Goal: Task Accomplishment & Management: Complete application form

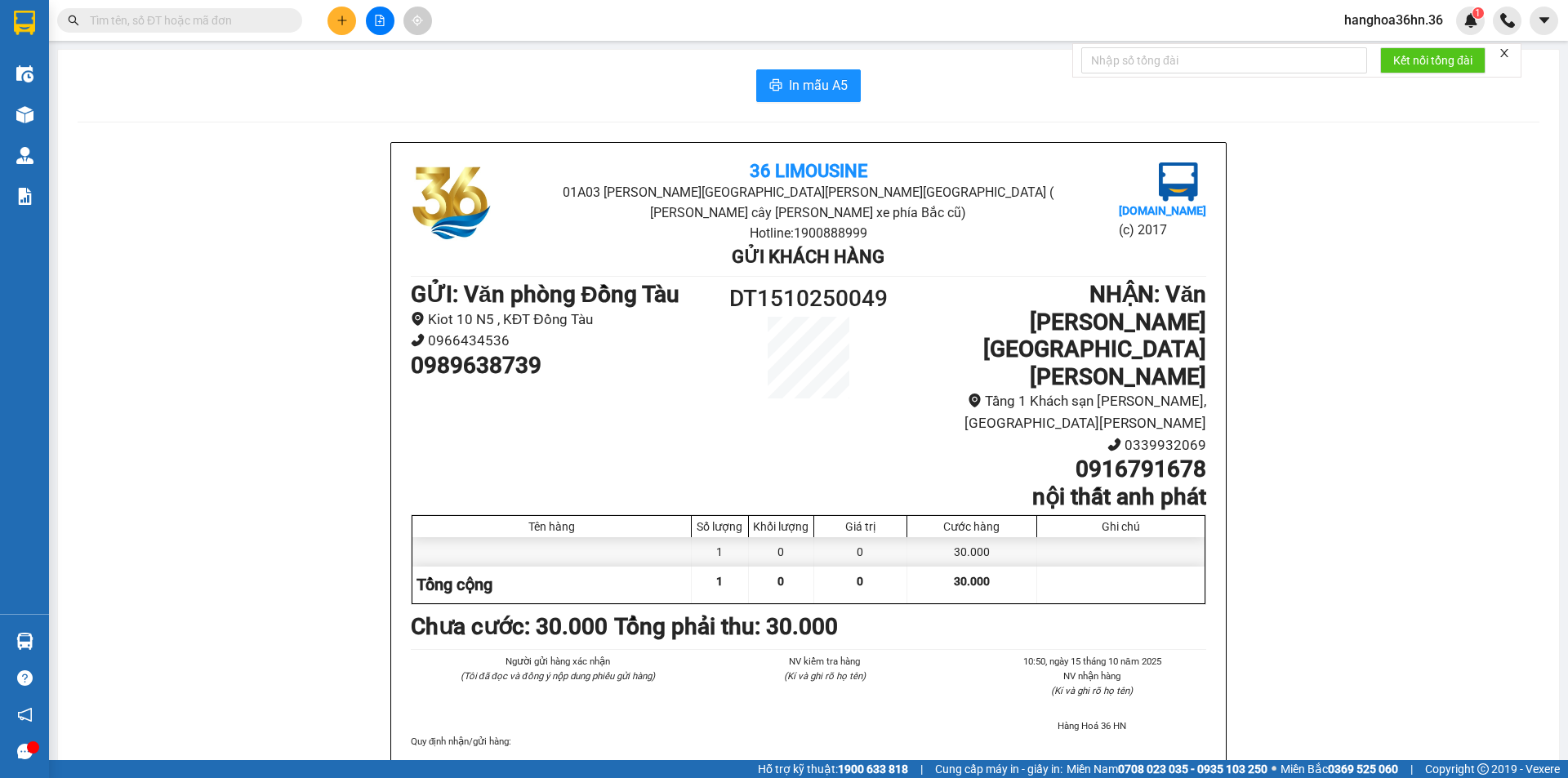
click at [184, 28] on input "text" at bounding box center [186, 20] width 193 height 18
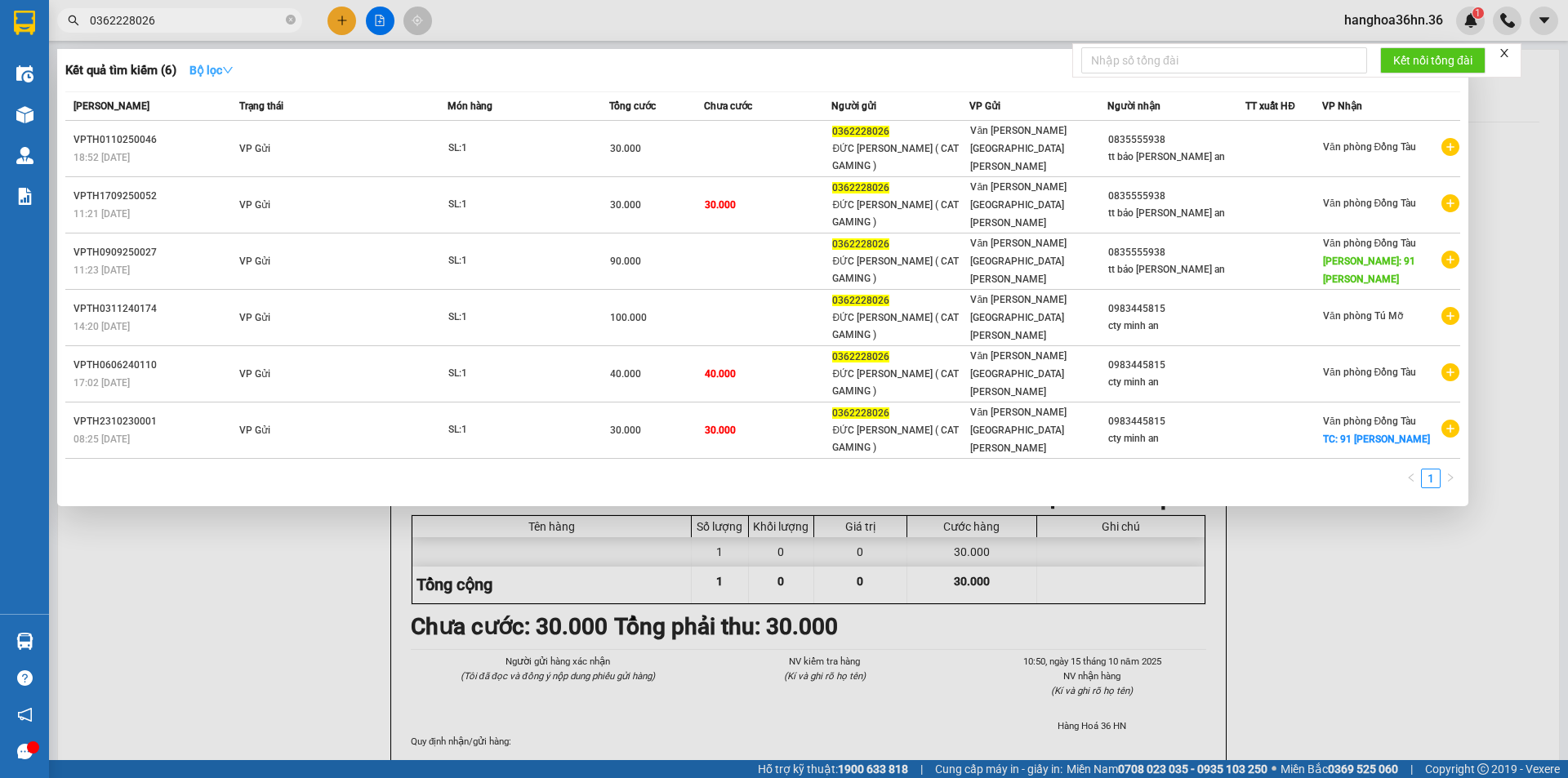
type input "0362228026"
click at [226, 64] on strong "Bộ lọc" at bounding box center [211, 70] width 44 height 13
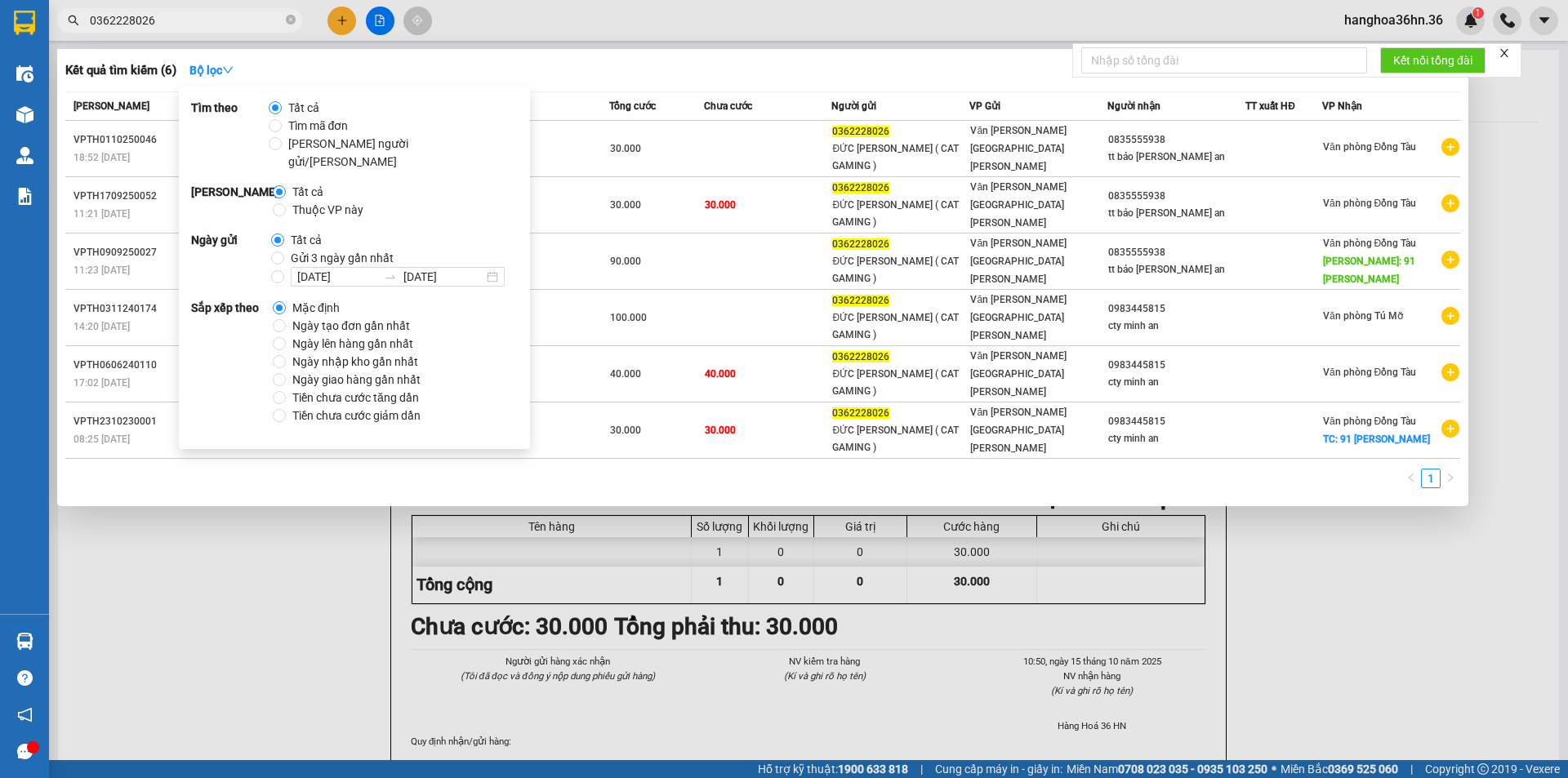
click at [245, 503] on div at bounding box center [784, 389] width 1568 height 778
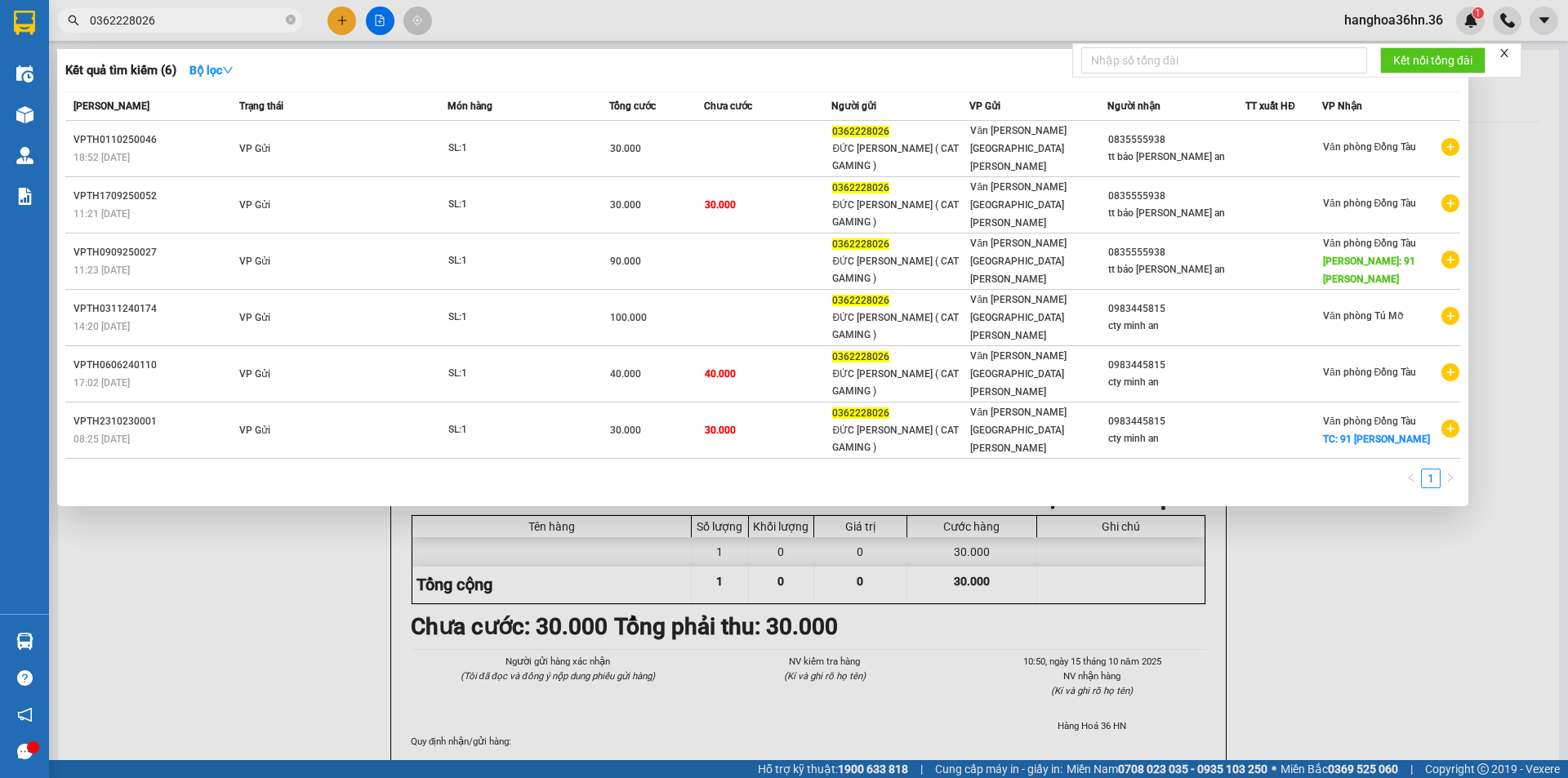
click at [224, 17] on input "0362228026" at bounding box center [186, 20] width 193 height 18
click at [1433, 470] on link "1" at bounding box center [1431, 479] width 18 height 18
click at [201, 70] on strong "Bộ lọc" at bounding box center [211, 70] width 44 height 13
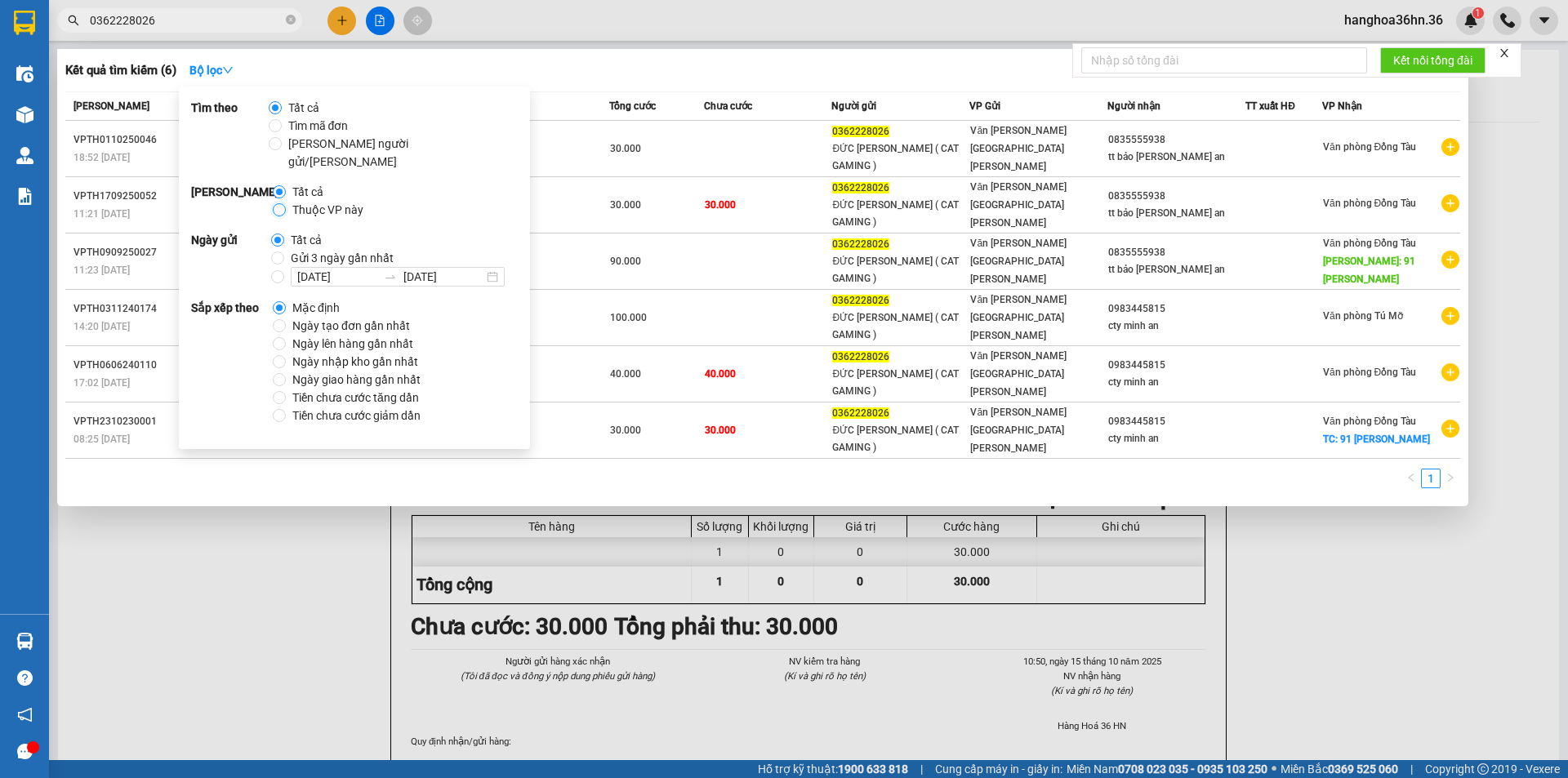
click at [280, 203] on input "Thuộc VP này" at bounding box center [279, 210] width 13 height 13
radio input "true"
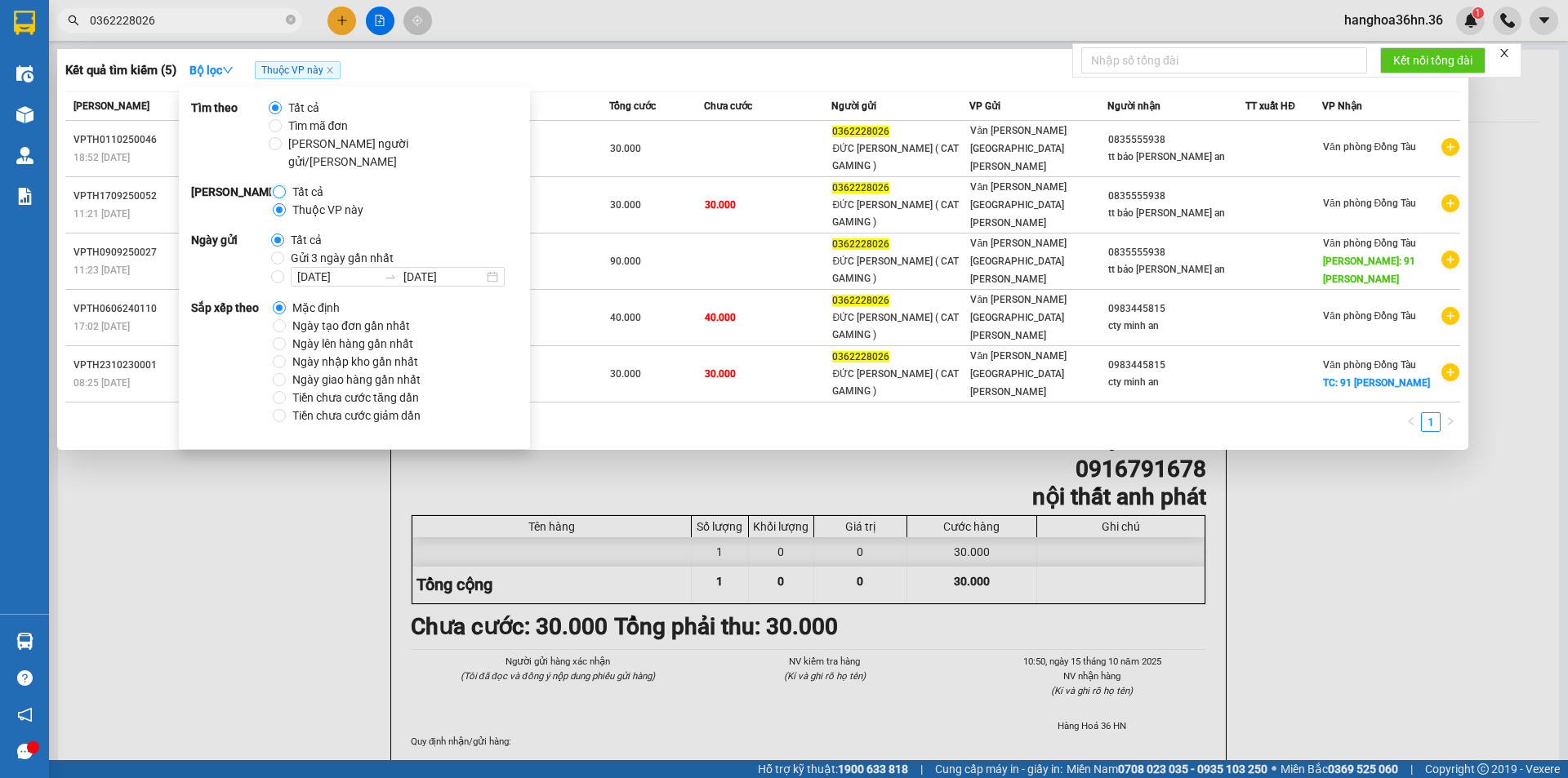
click at [280, 185] on input "Tất cả" at bounding box center [279, 191] width 13 height 13
radio input "true"
radio input "false"
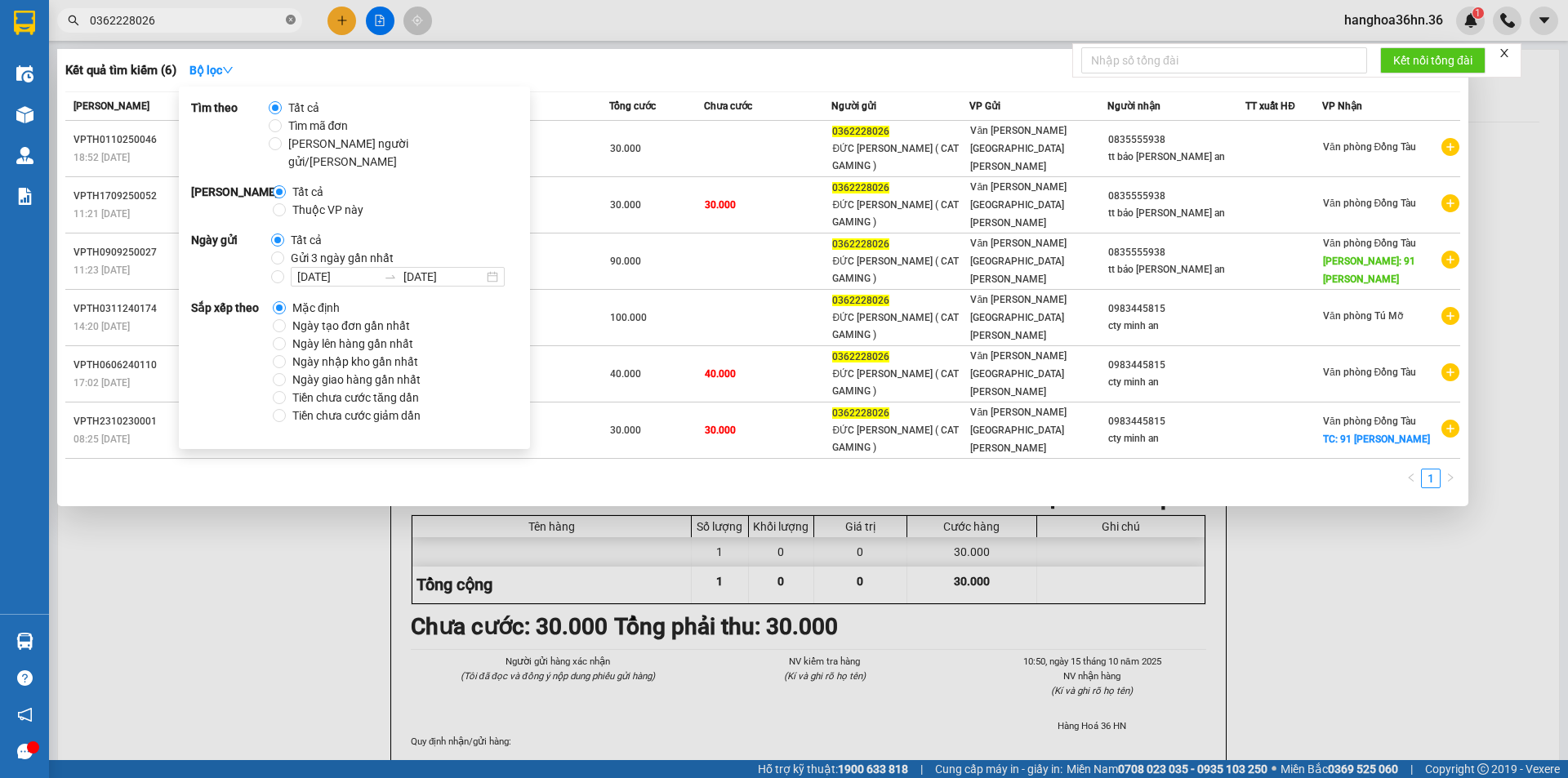
click at [287, 20] on icon "close-circle" at bounding box center [290, 19] width 10 height 10
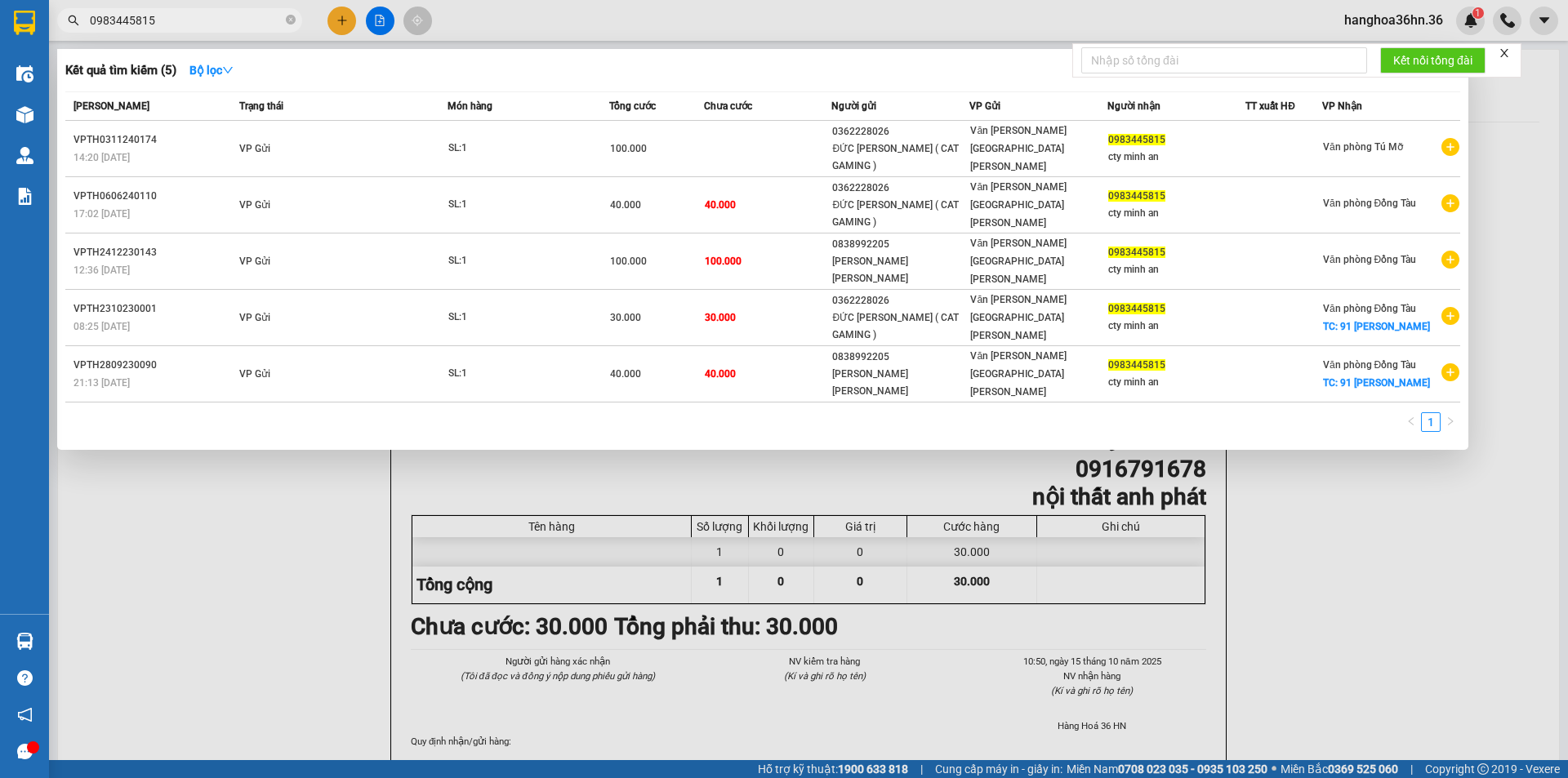
type input "0983445815"
drag, startPoint x: 1344, startPoint y: 470, endPoint x: 1357, endPoint y: 470, distance: 13.0
click at [1353, 470] on div at bounding box center [784, 389] width 1568 height 778
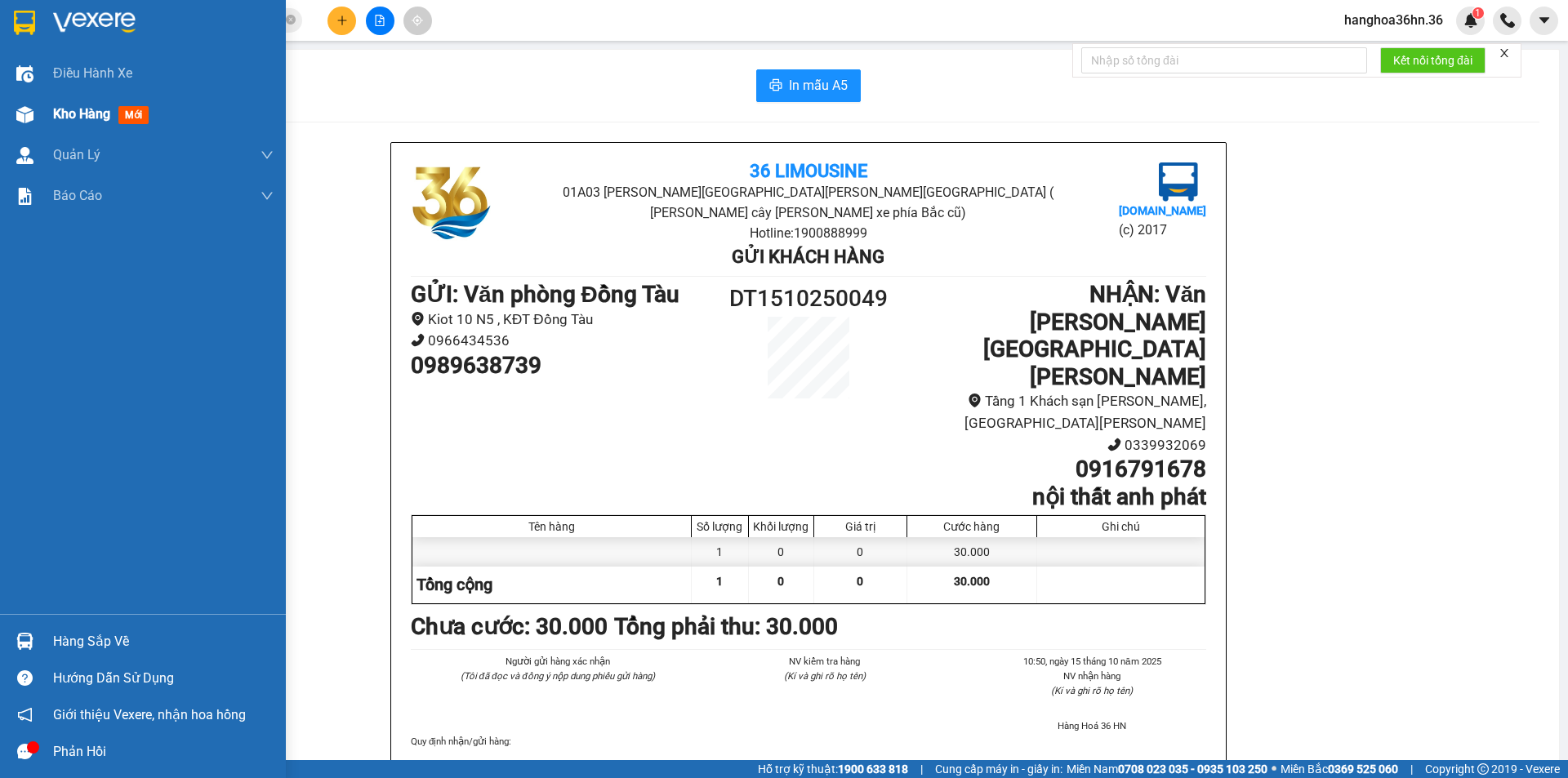
click at [46, 116] on div "Kho hàng mới" at bounding box center [142, 114] width 286 height 41
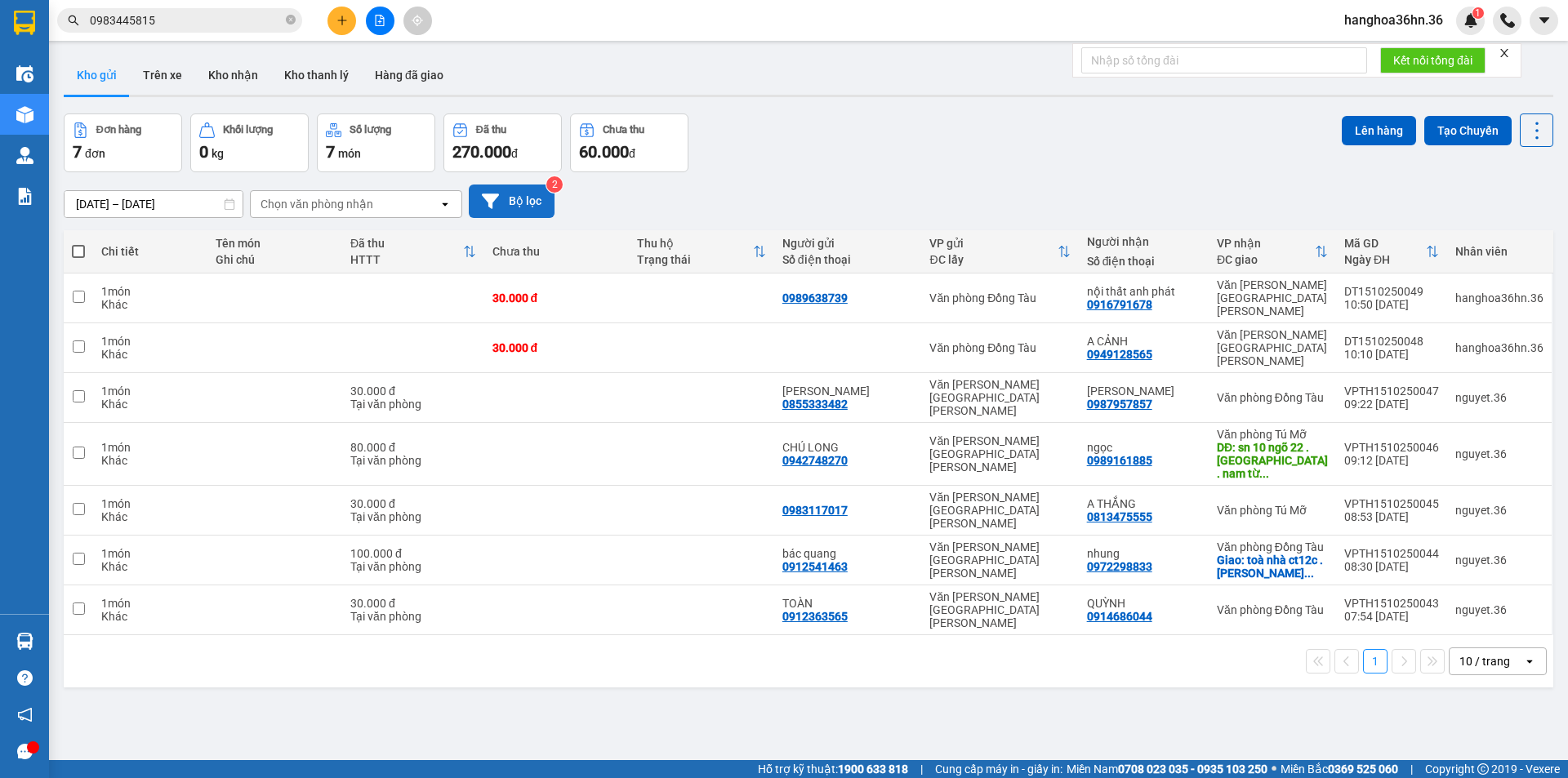
click at [508, 210] on button "Bộ lọc" at bounding box center [512, 201] width 86 height 33
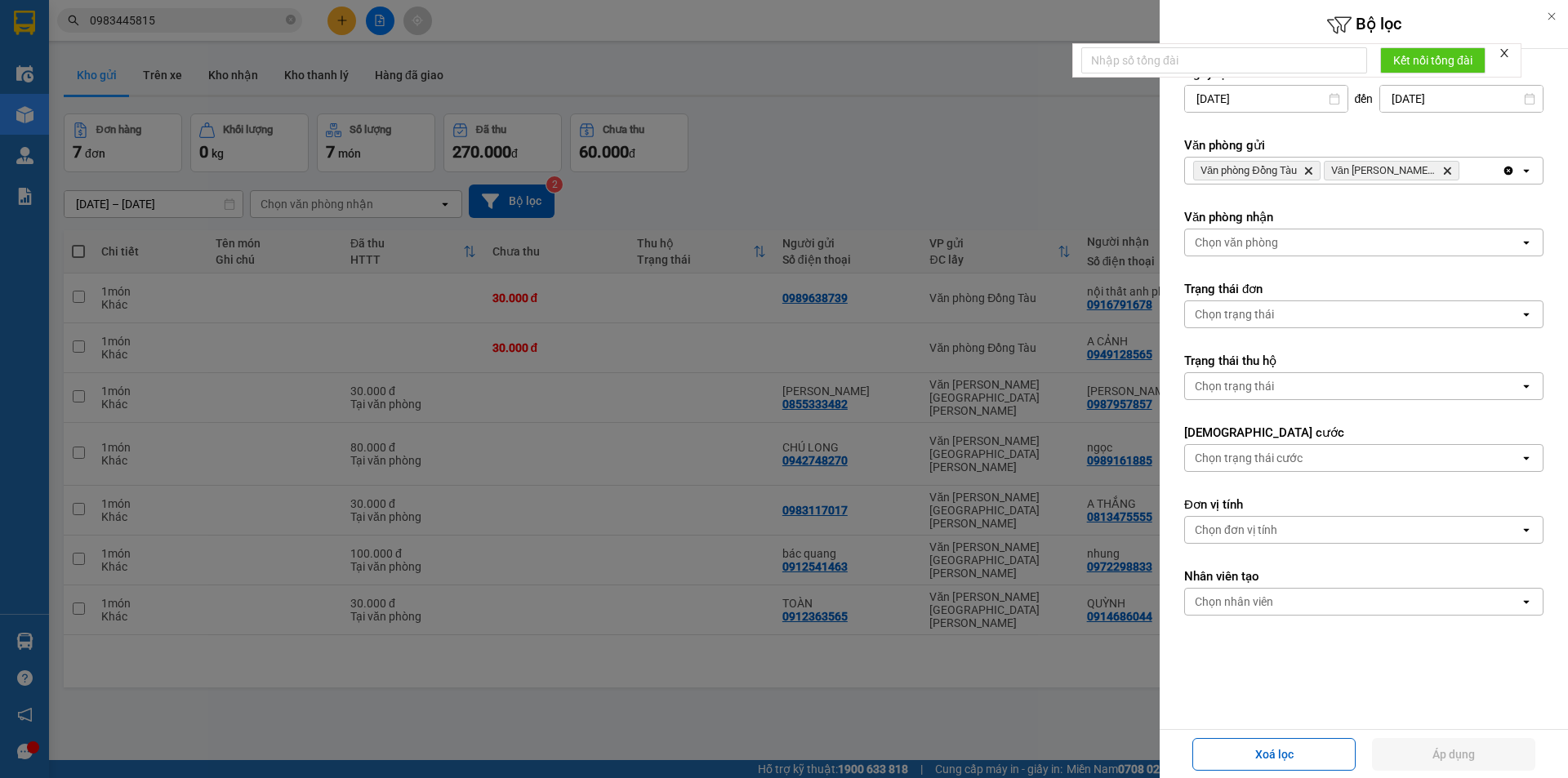
click at [1221, 99] on input "[DATE]" at bounding box center [1267, 99] width 162 height 26
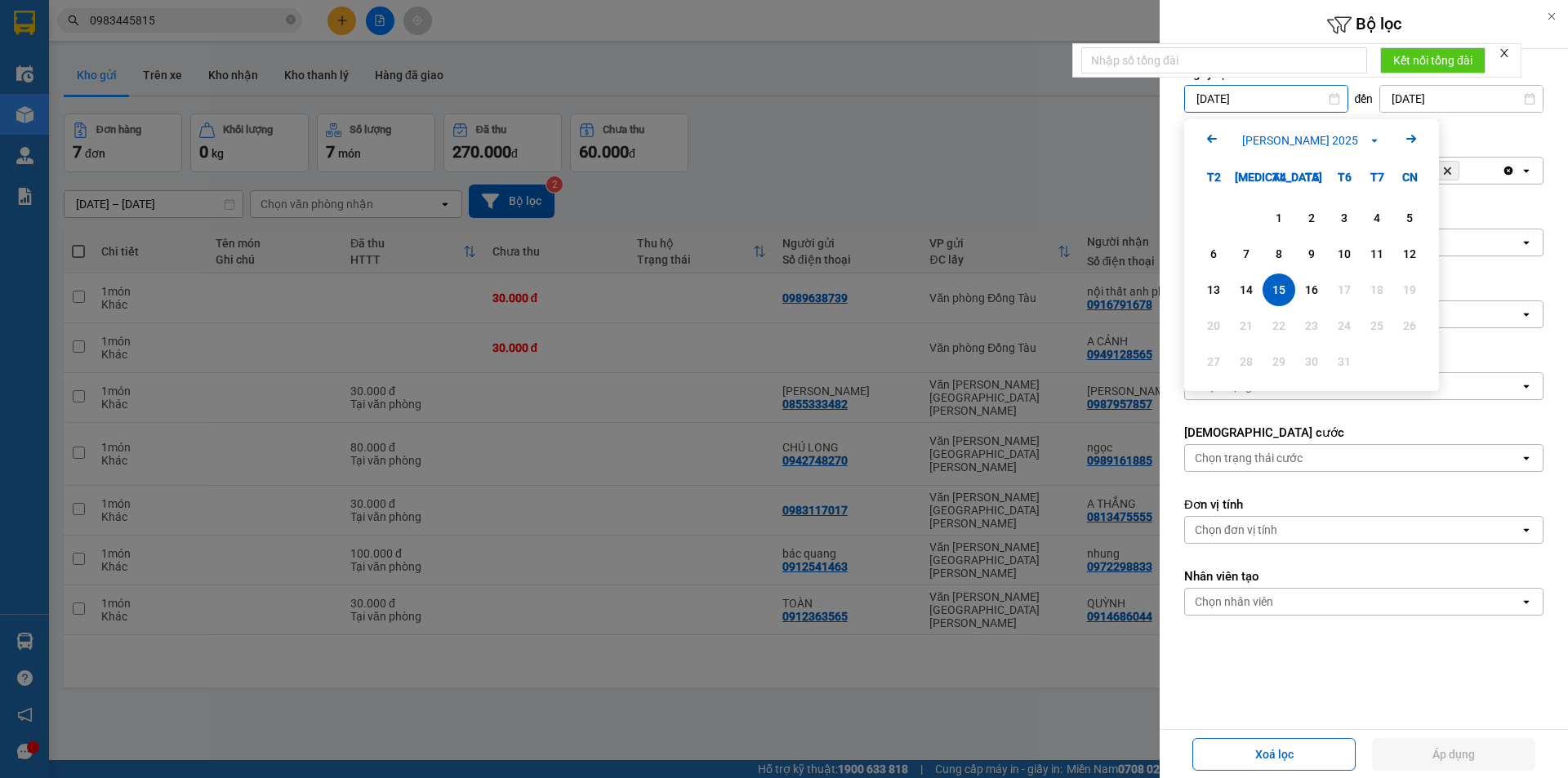
click at [1208, 134] on icon "Arrow Left" at bounding box center [1212, 139] width 19 height 19
click at [1222, 254] on div "8" at bounding box center [1213, 254] width 23 height 19
type input "[DATE]"
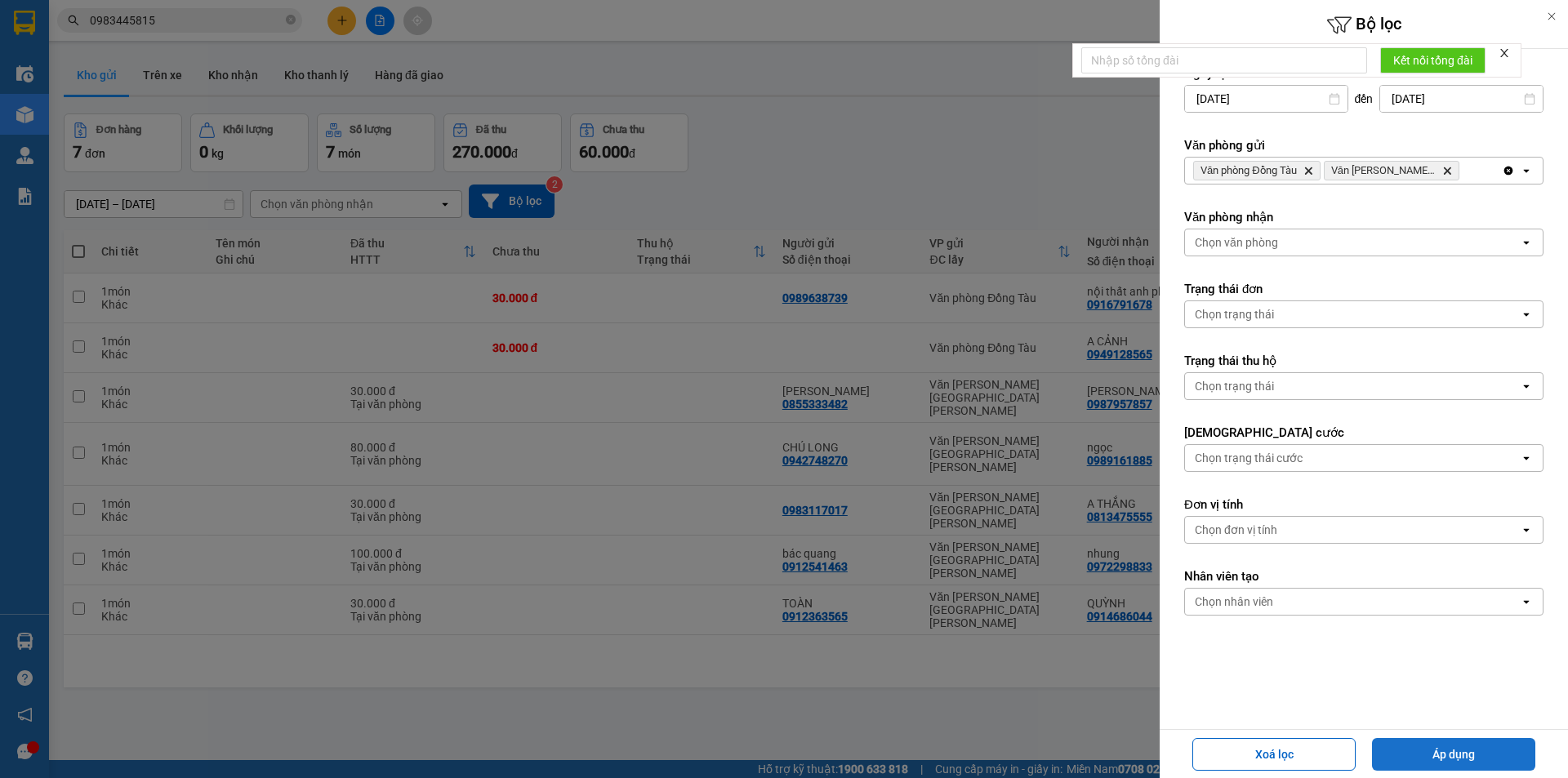
click at [1474, 759] on button "Áp dụng" at bounding box center [1454, 754] width 163 height 32
type input "[DATE] – [DATE]"
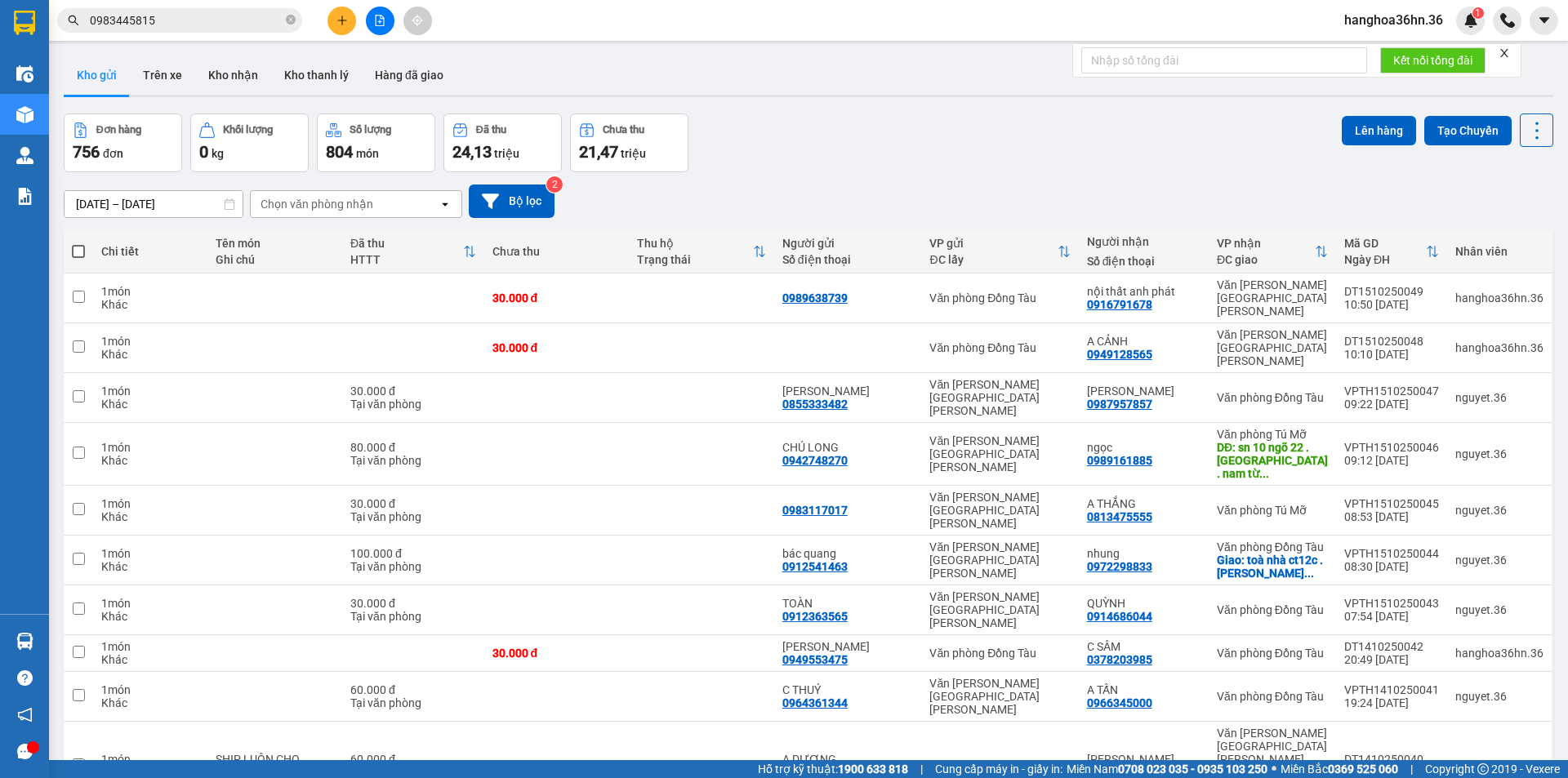
click at [207, 24] on input "0983445815" at bounding box center [186, 20] width 193 height 18
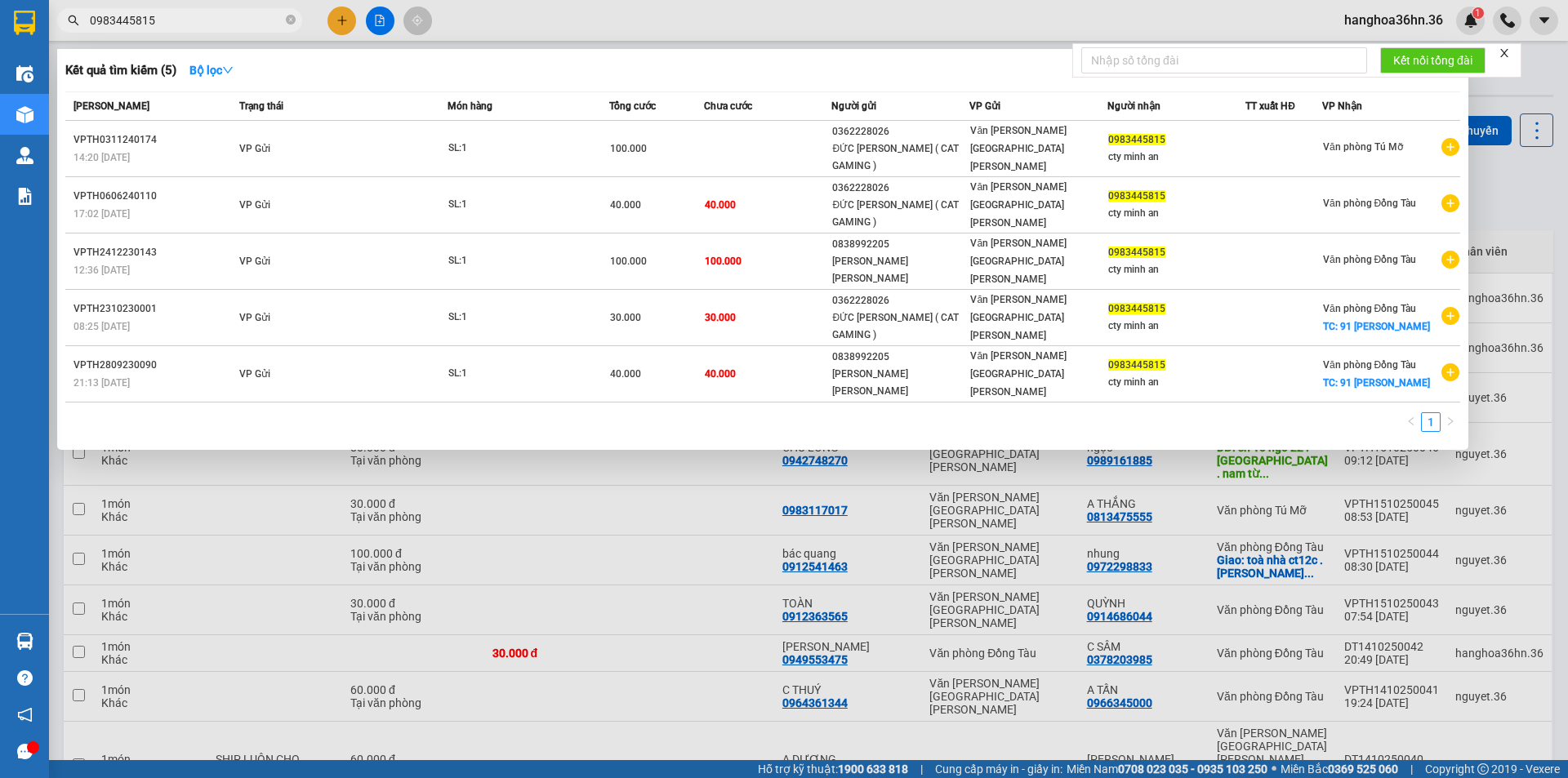
click at [708, 43] on div at bounding box center [784, 389] width 1568 height 778
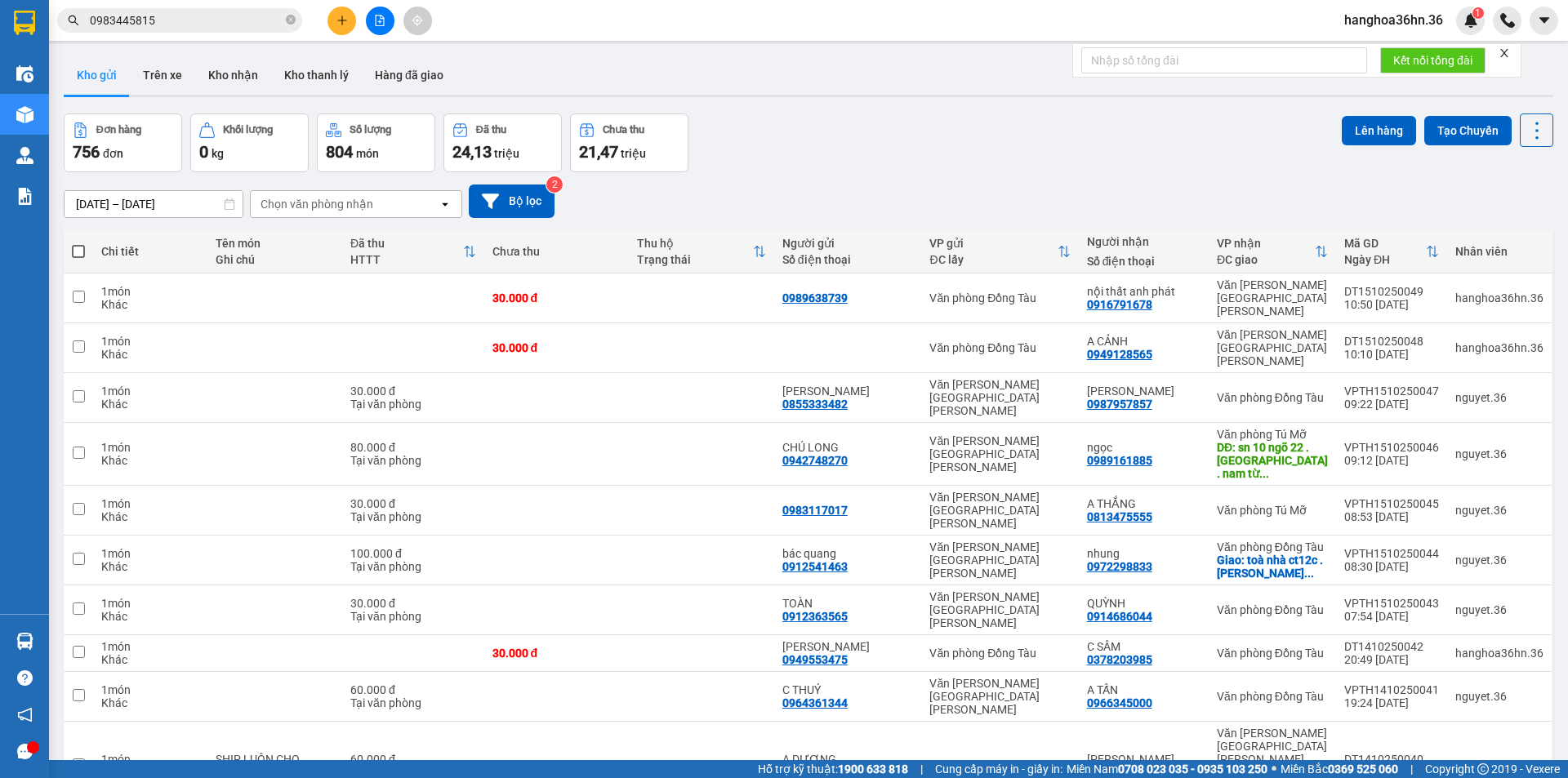
click at [1543, 130] on div "ver 1.8.147 Kho gửi Trên xe Kho [PERSON_NAME] [PERSON_NAME] đã [PERSON_NAME] hà…" at bounding box center [808, 459] width 1502 height 821
click at [1525, 127] on icon at bounding box center [1537, 130] width 23 height 23
click at [424, 207] on div "Chọn văn phòng nhận" at bounding box center [344, 204] width 188 height 26
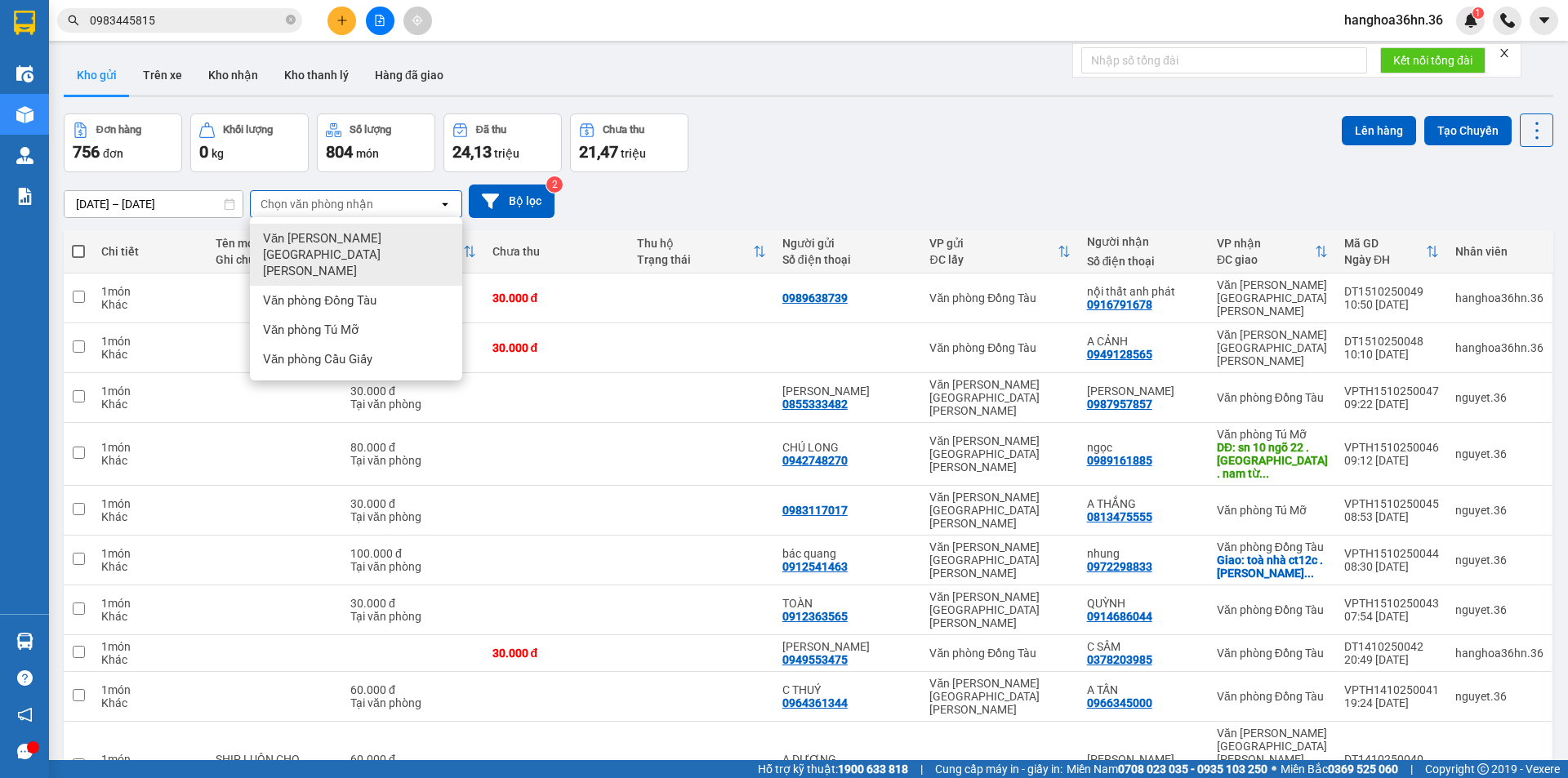
click at [371, 239] on span "Văn [PERSON_NAME][GEOGRAPHIC_DATA][PERSON_NAME]" at bounding box center [359, 255] width 193 height 49
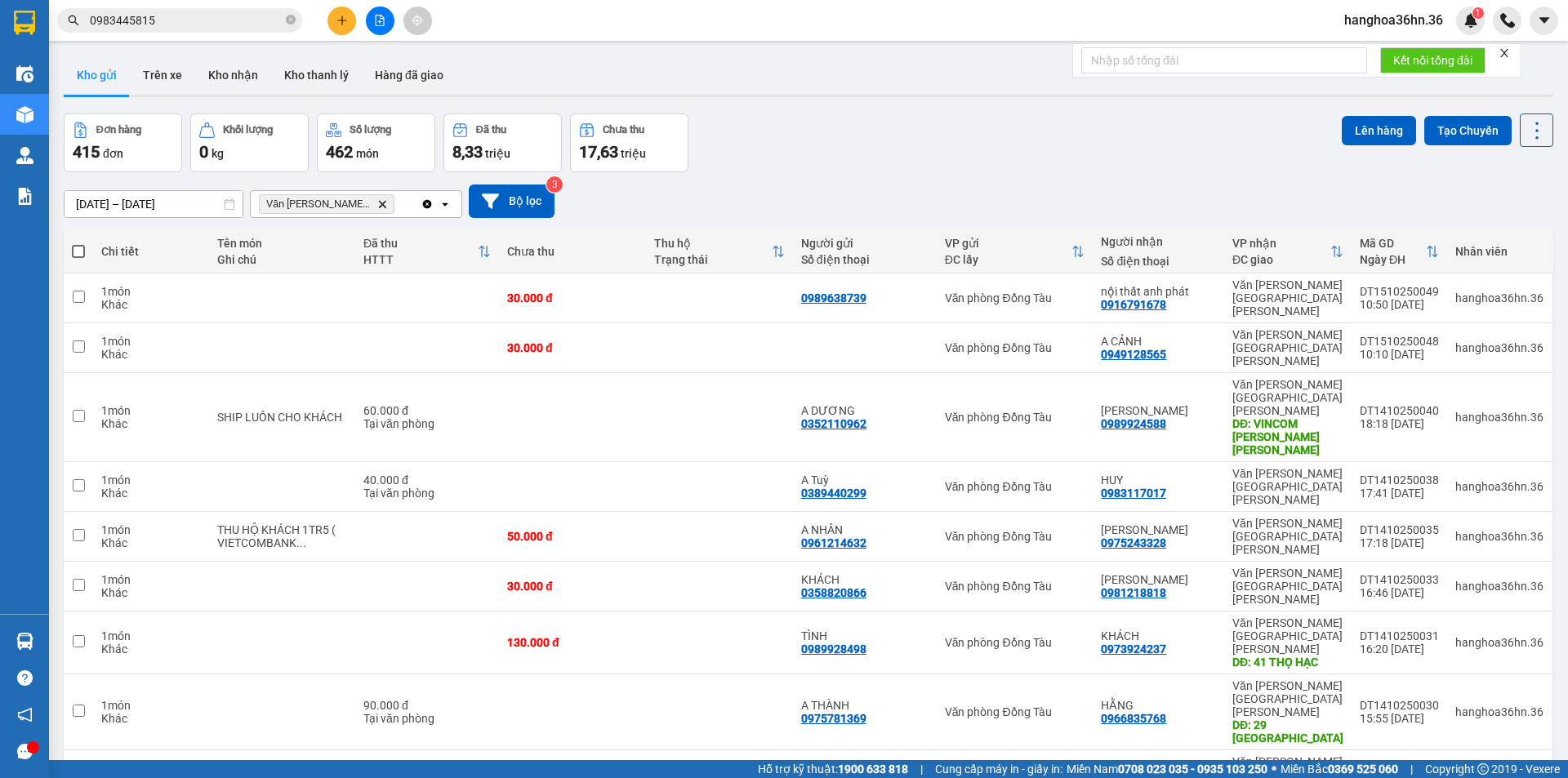
click at [178, 25] on input "0983445815" at bounding box center [186, 20] width 193 height 18
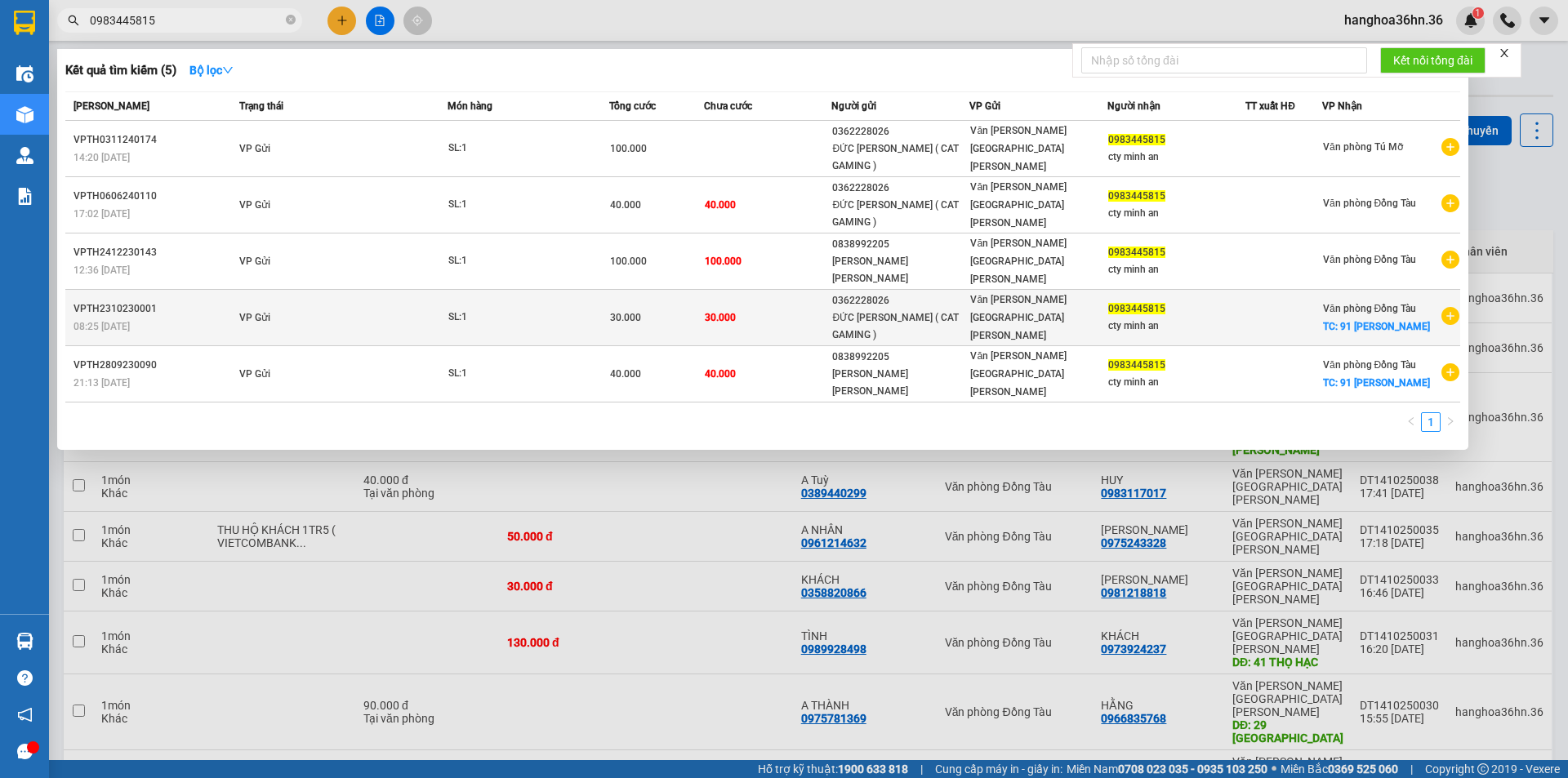
click at [1109, 318] on div "cty minh an" at bounding box center [1177, 327] width 136 height 17
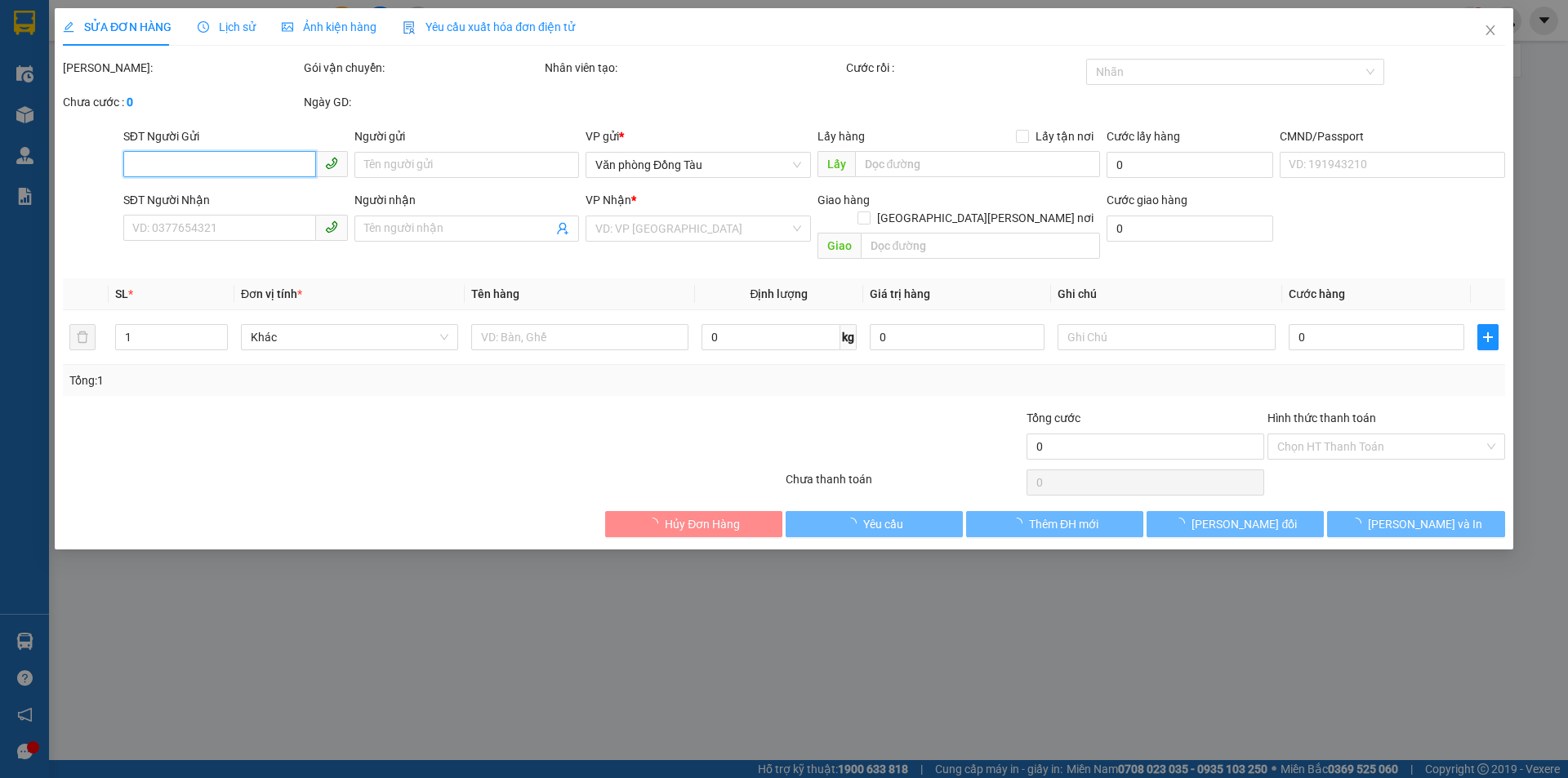
type input "0362228026"
type input "ĐỨC [PERSON_NAME] ( CAT GAMING )"
type input "0983445815"
type input "cty minh an"
checkbox input "true"
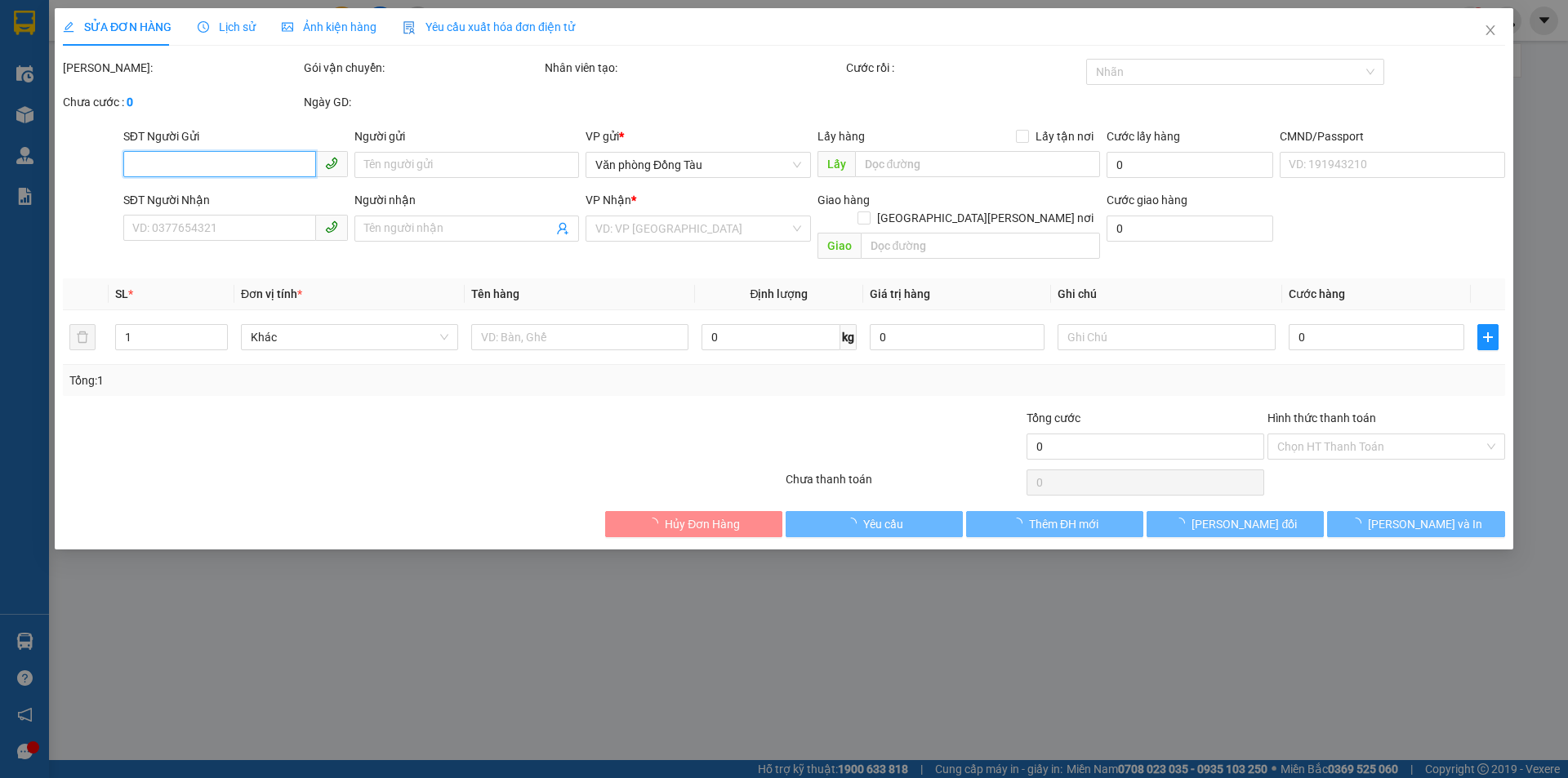
type input "91 [PERSON_NAME]"
type input "30.000"
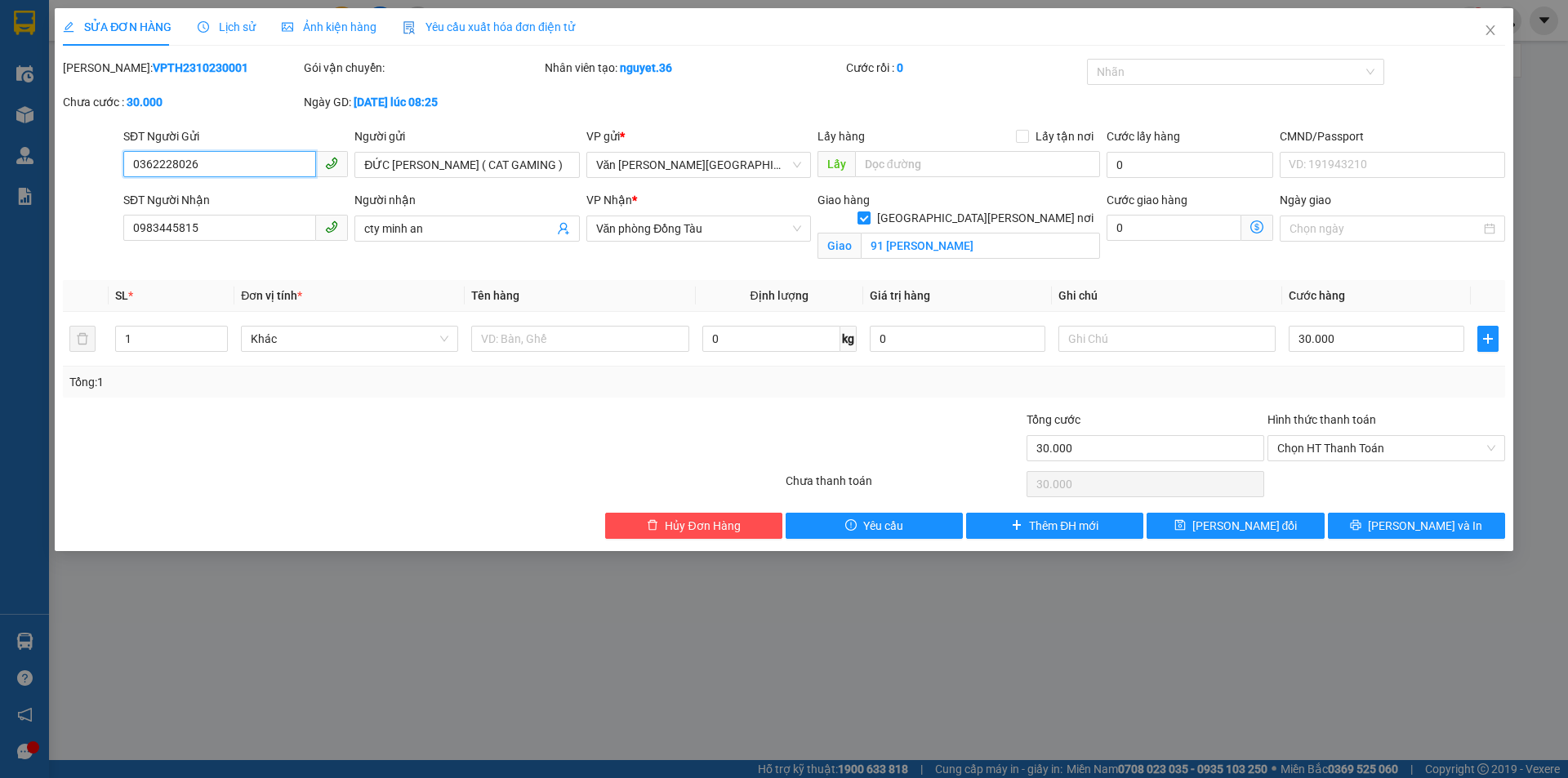
drag, startPoint x: 194, startPoint y: 164, endPoint x: 134, endPoint y: 160, distance: 60.1
click at [134, 160] on input "0362228026" at bounding box center [219, 164] width 193 height 26
click at [1489, 31] on icon "close" at bounding box center [1490, 30] width 13 height 13
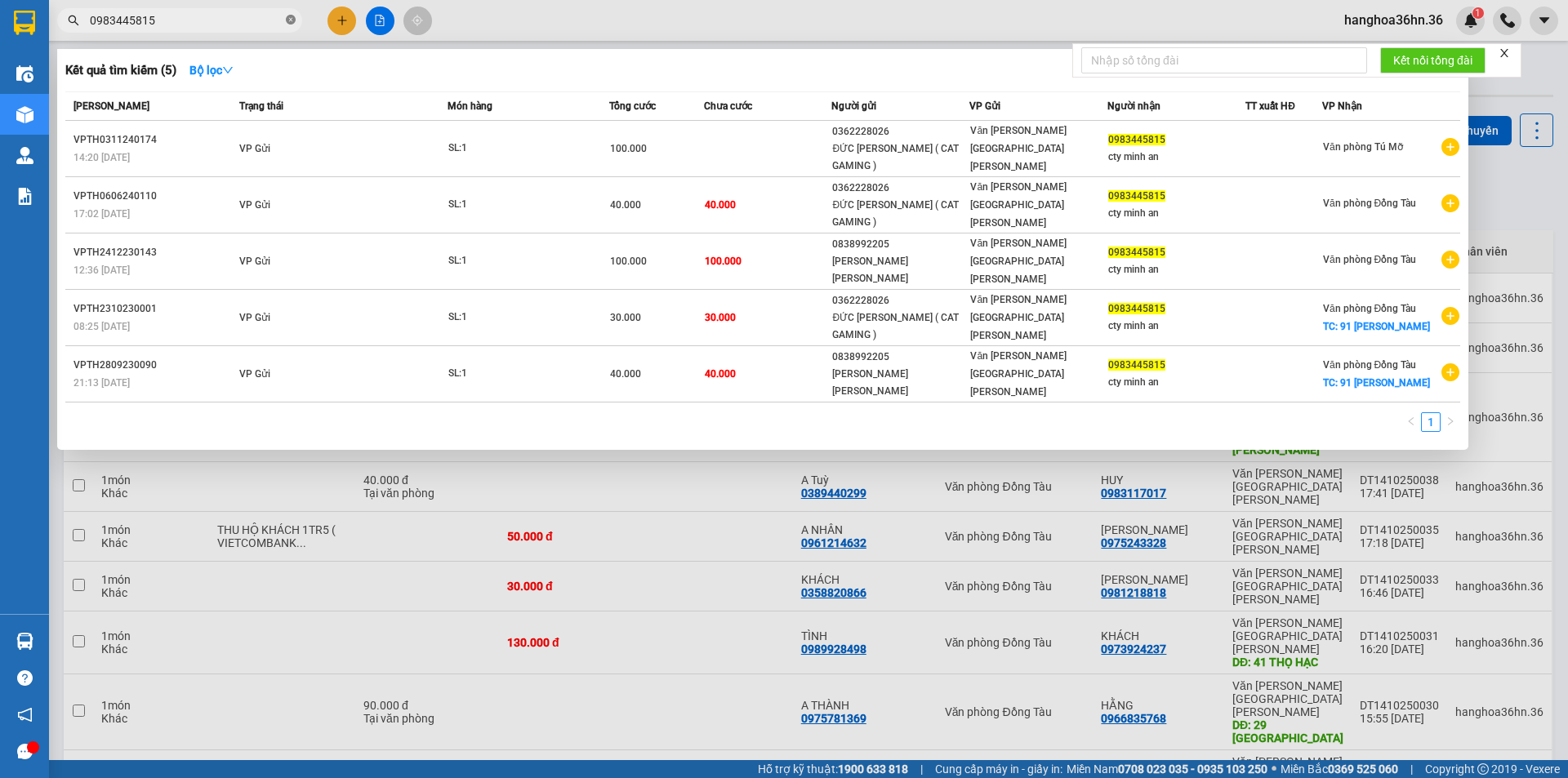
click at [288, 24] on icon "close-circle" at bounding box center [290, 19] width 10 height 10
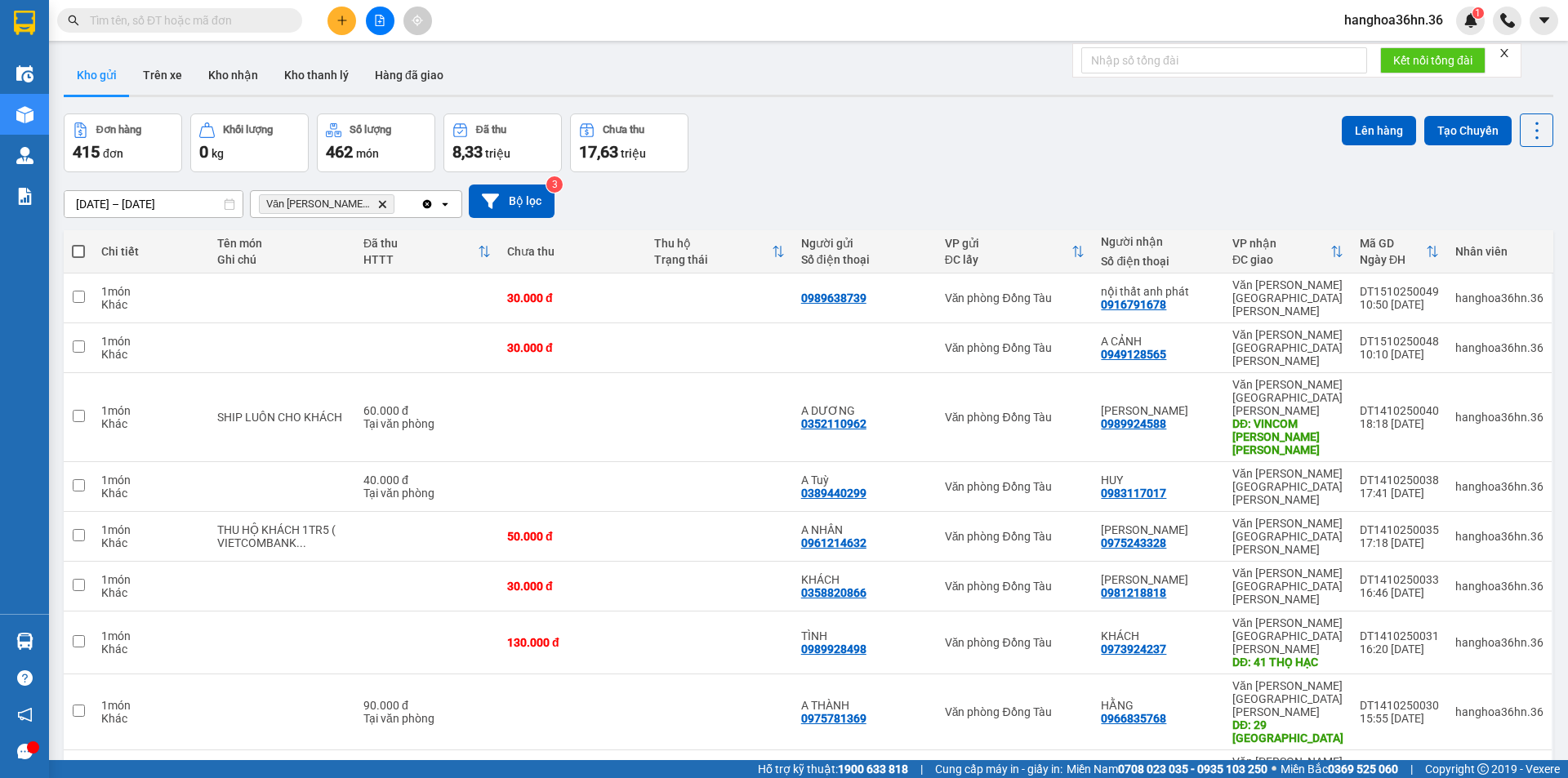
paste input "0362228026"
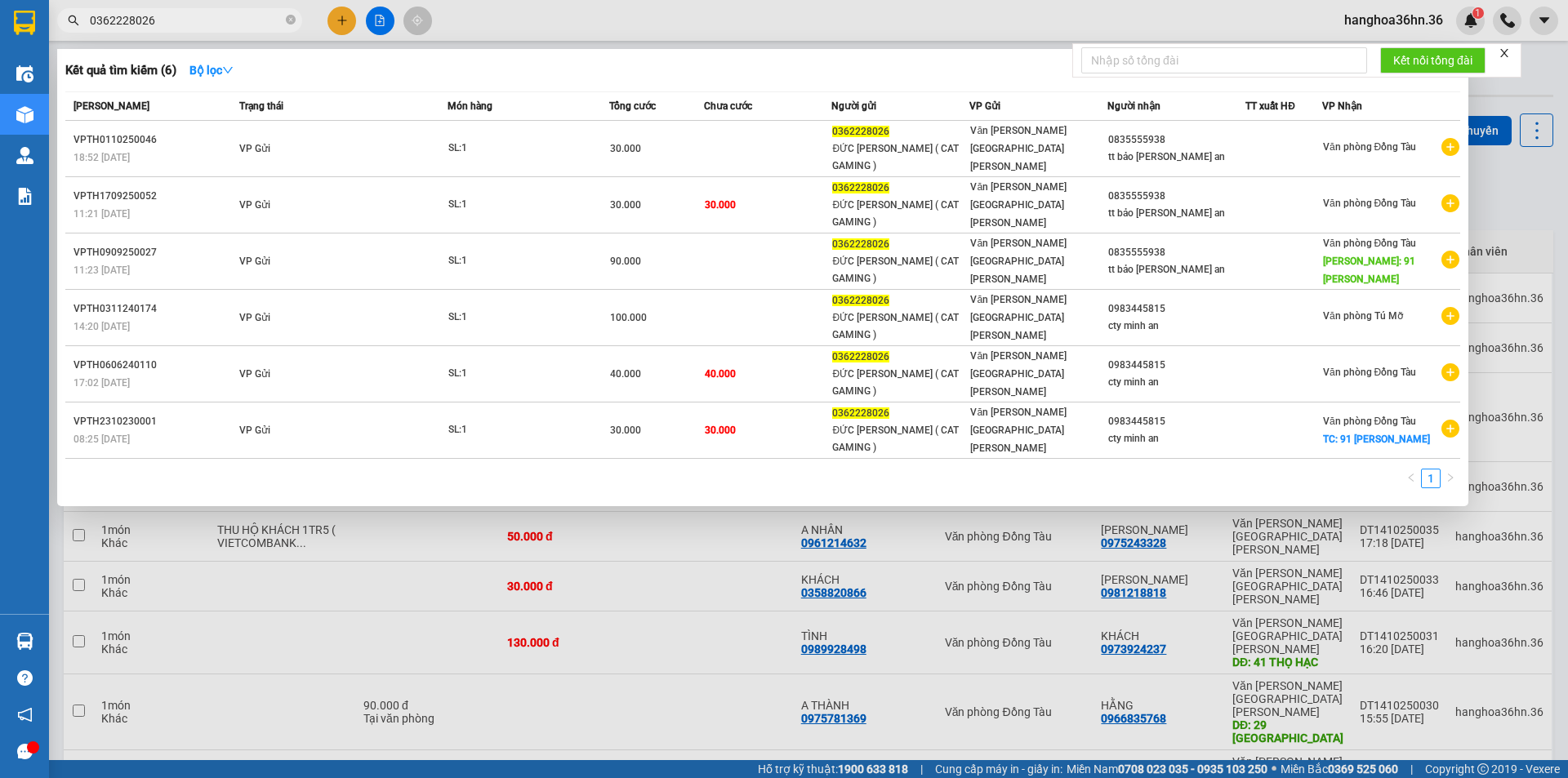
type input "0362228026"
click at [1226, 107] on div "Người nhận" at bounding box center [1176, 106] width 137 height 18
click at [292, 17] on icon "close-circle" at bounding box center [290, 19] width 10 height 10
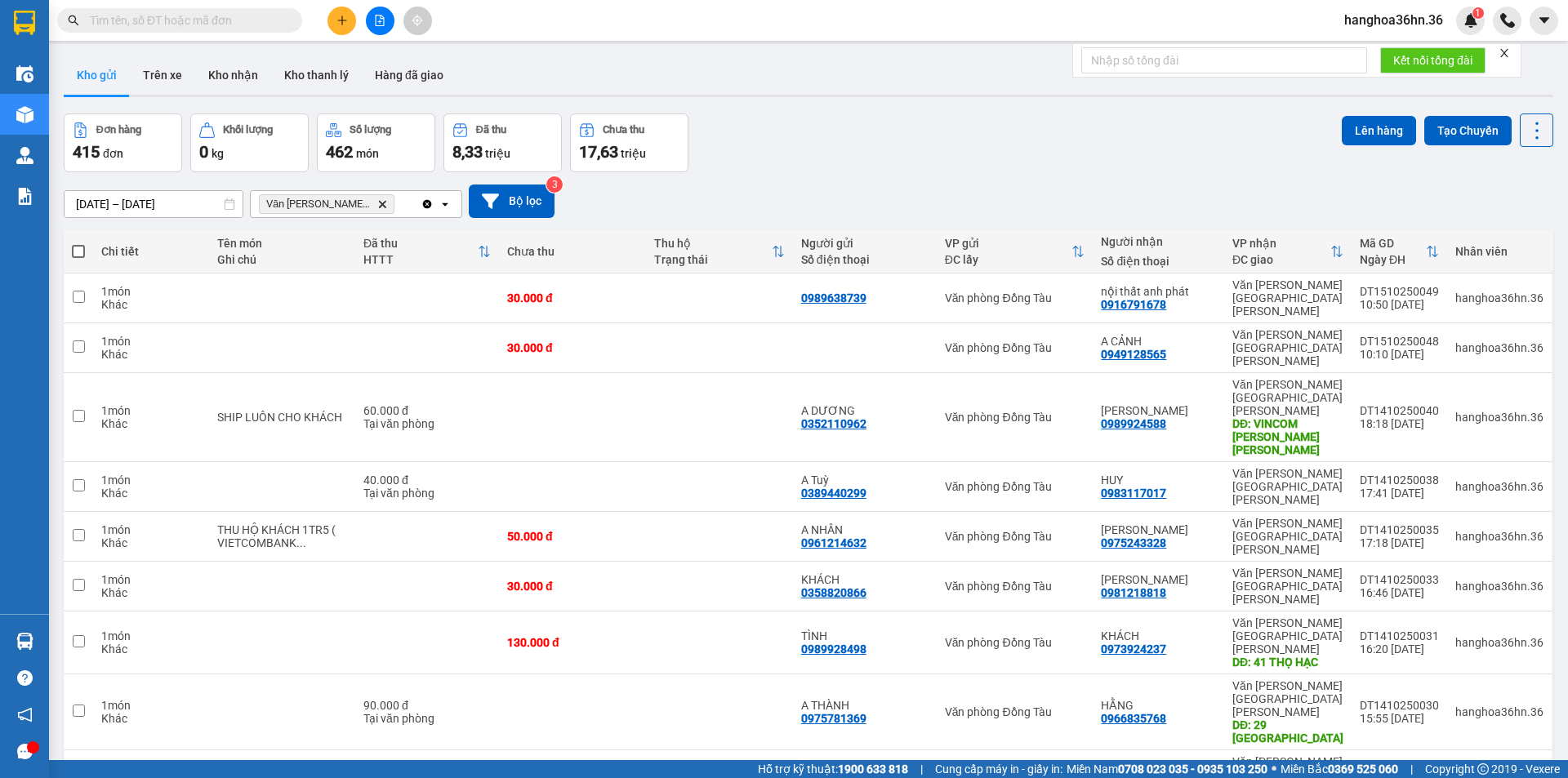
paste input "0362228026"
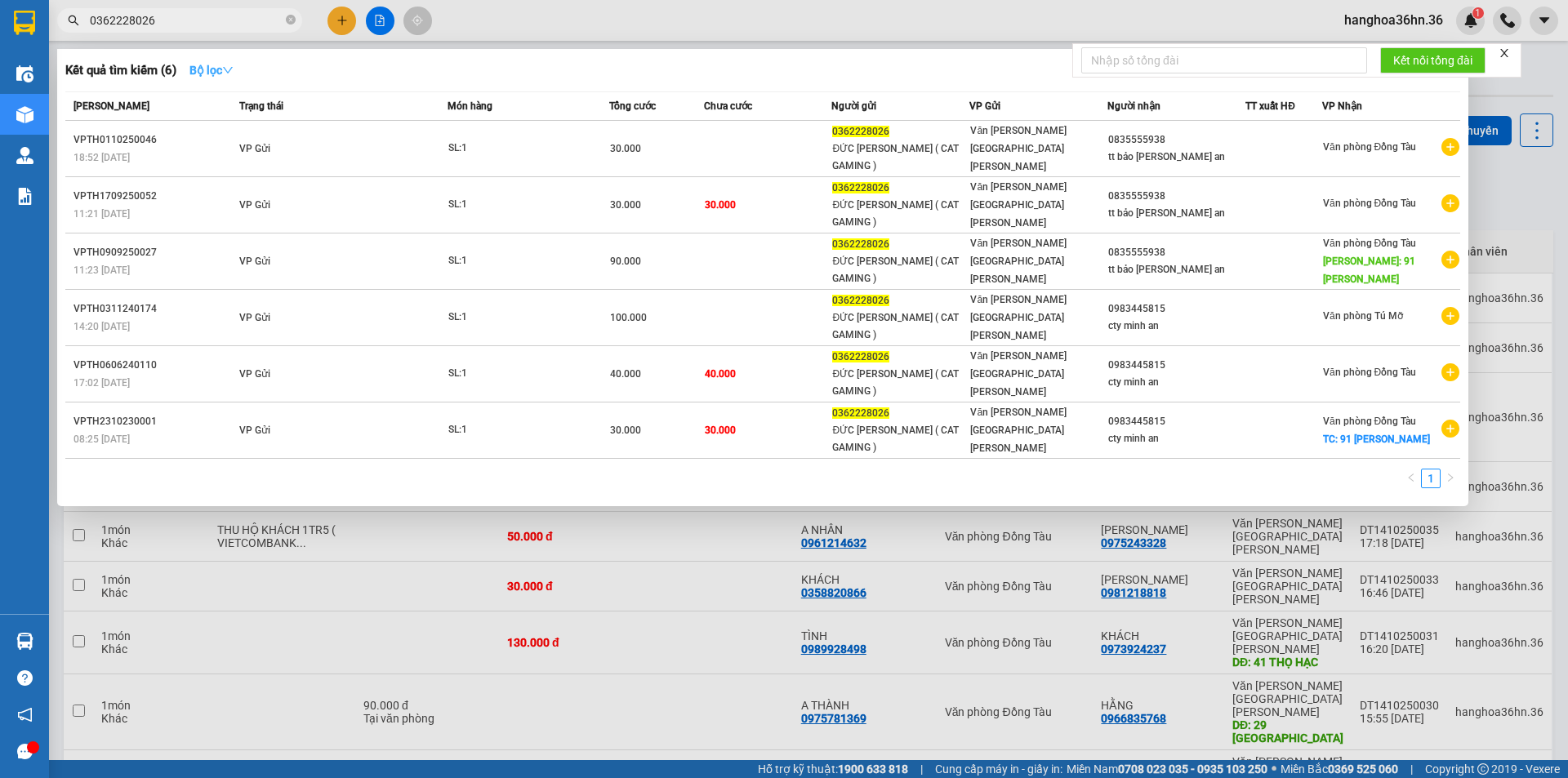
type input "0362228026"
click at [212, 69] on strong "Bộ lọc" at bounding box center [211, 70] width 44 height 13
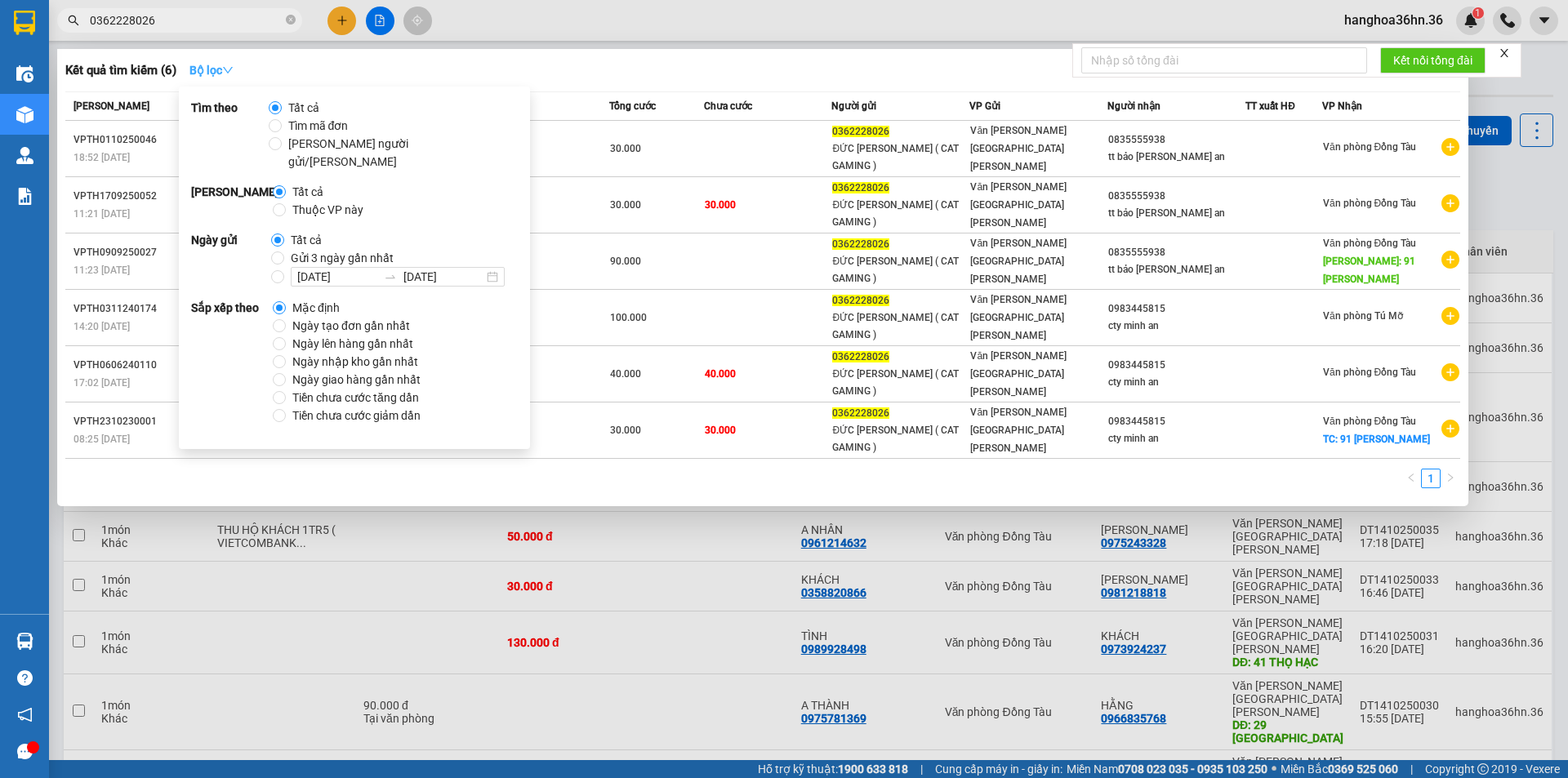
click at [212, 69] on strong "Bộ lọc" at bounding box center [211, 70] width 44 height 13
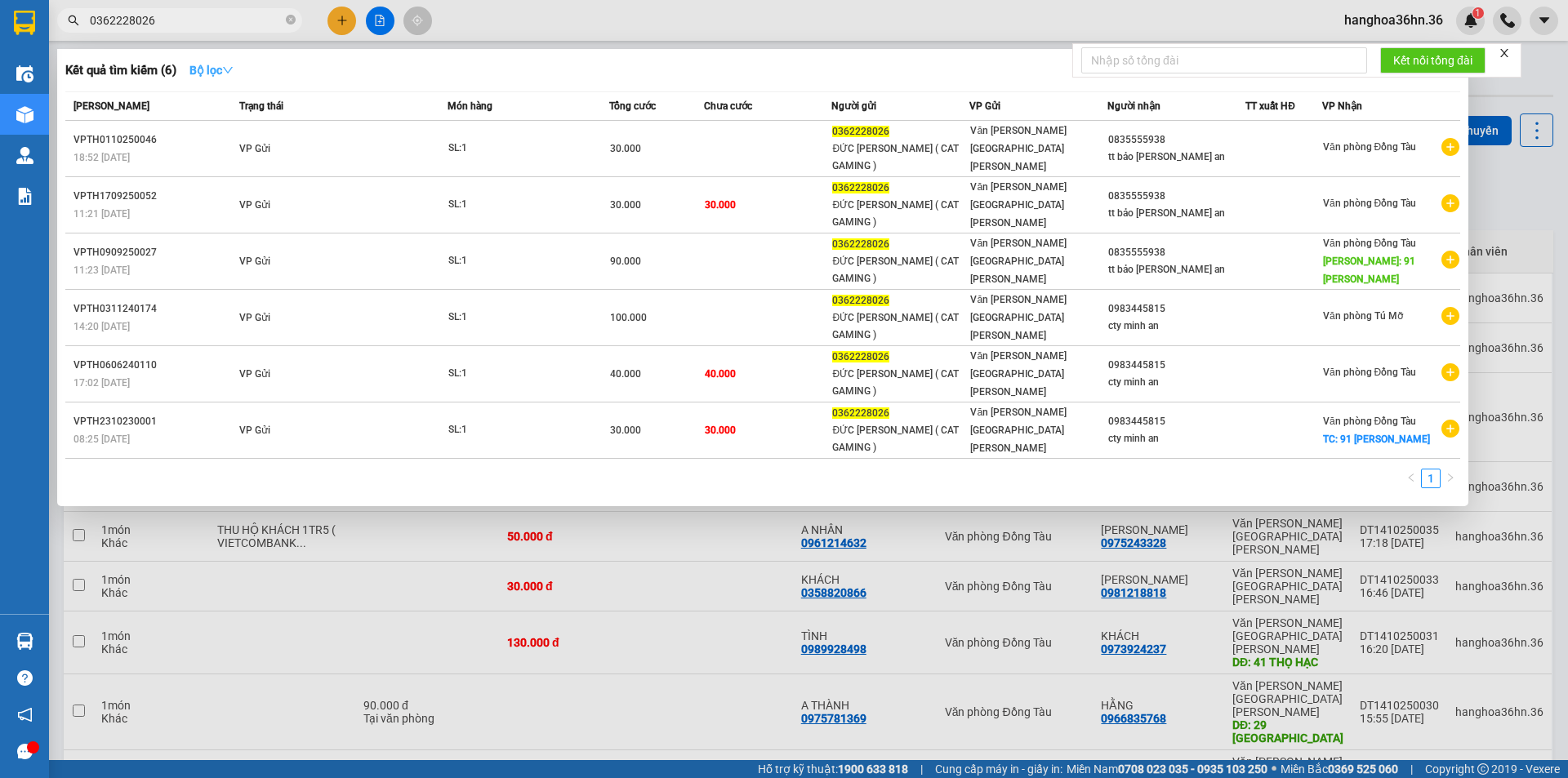
click at [211, 72] on strong "Bộ lọc" at bounding box center [211, 70] width 44 height 13
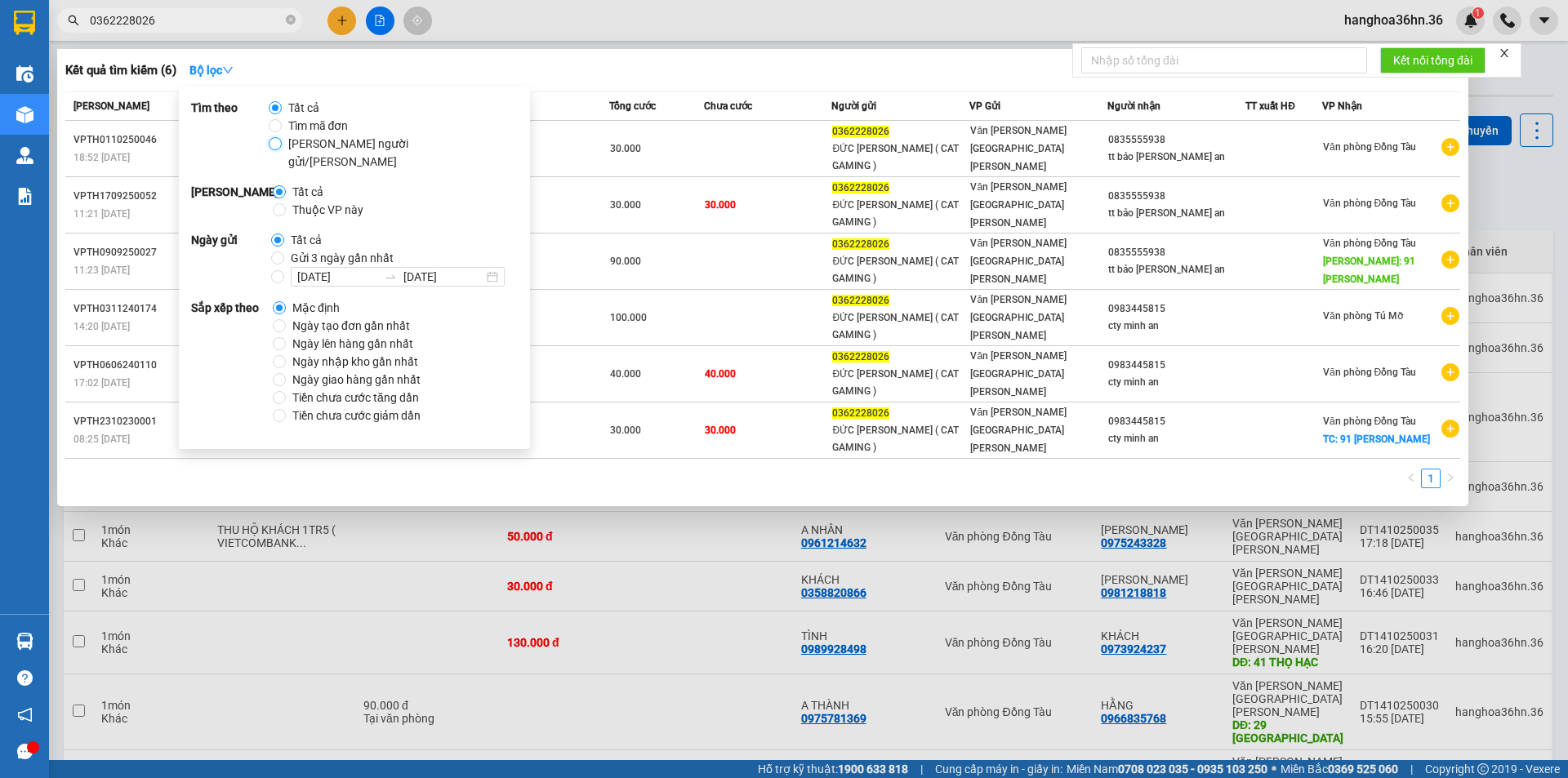
click at [281, 141] on input "[PERSON_NAME] người gửi/[PERSON_NAME]" at bounding box center [275, 143] width 13 height 13
radio input "true"
click at [273, 101] on input "Tất cả" at bounding box center [275, 107] width 13 height 13
radio input "true"
radio input "false"
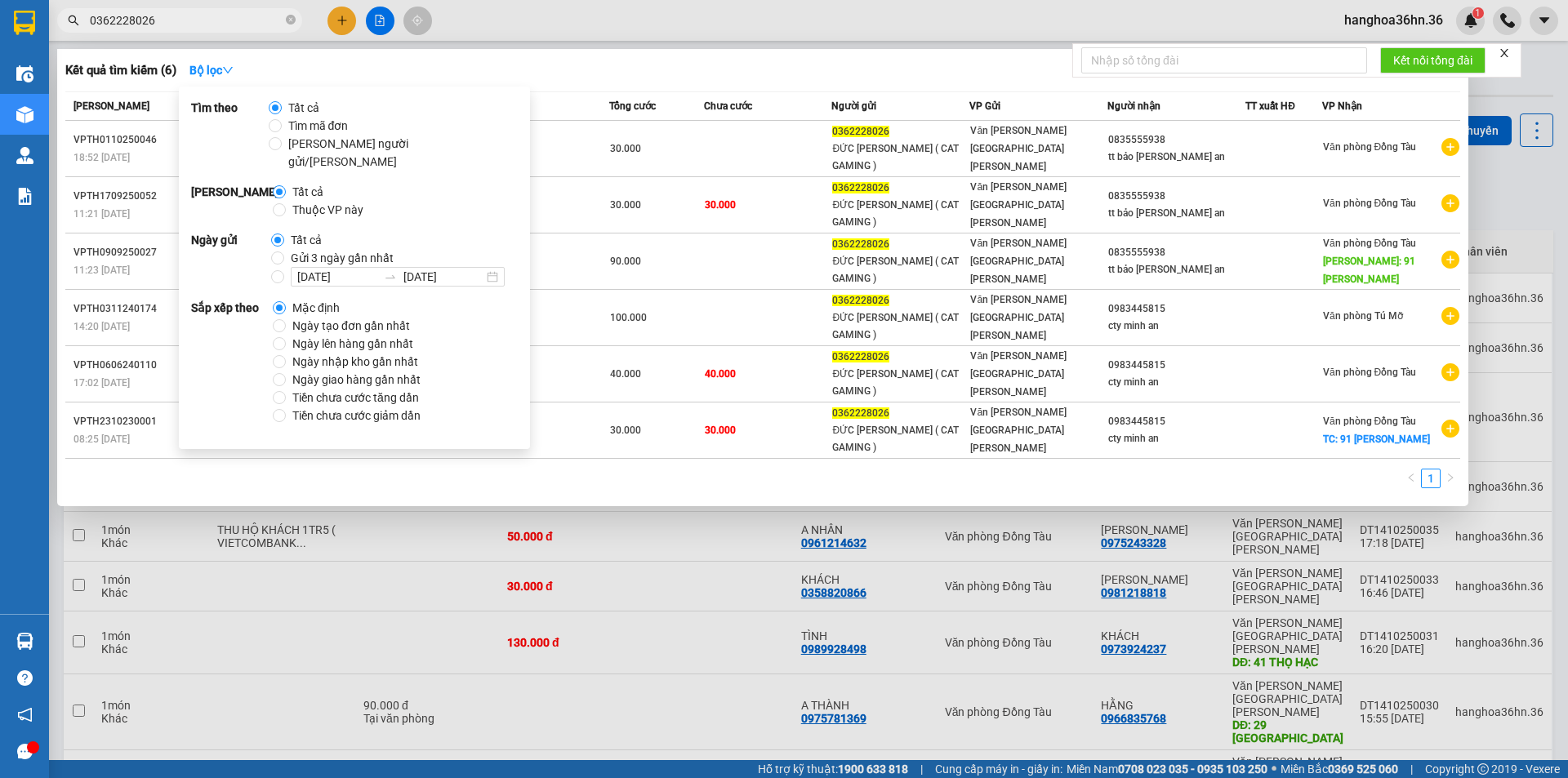
click at [633, 419] on div at bounding box center [784, 389] width 1568 height 778
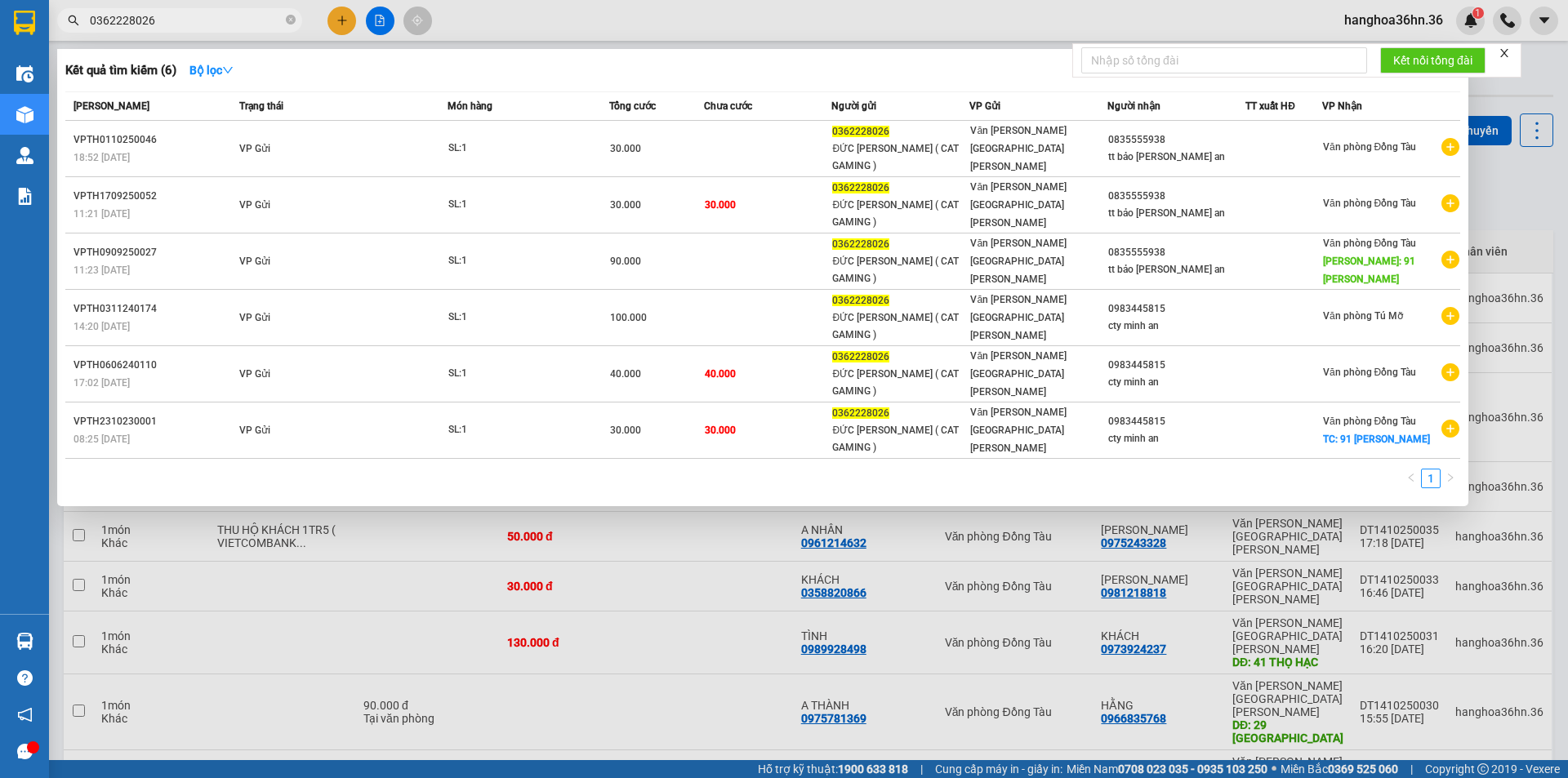
click at [175, 8] on span "0362228026" at bounding box center [179, 20] width 245 height 24
click at [228, 78] on button "Bộ lọc" at bounding box center [211, 70] width 70 height 26
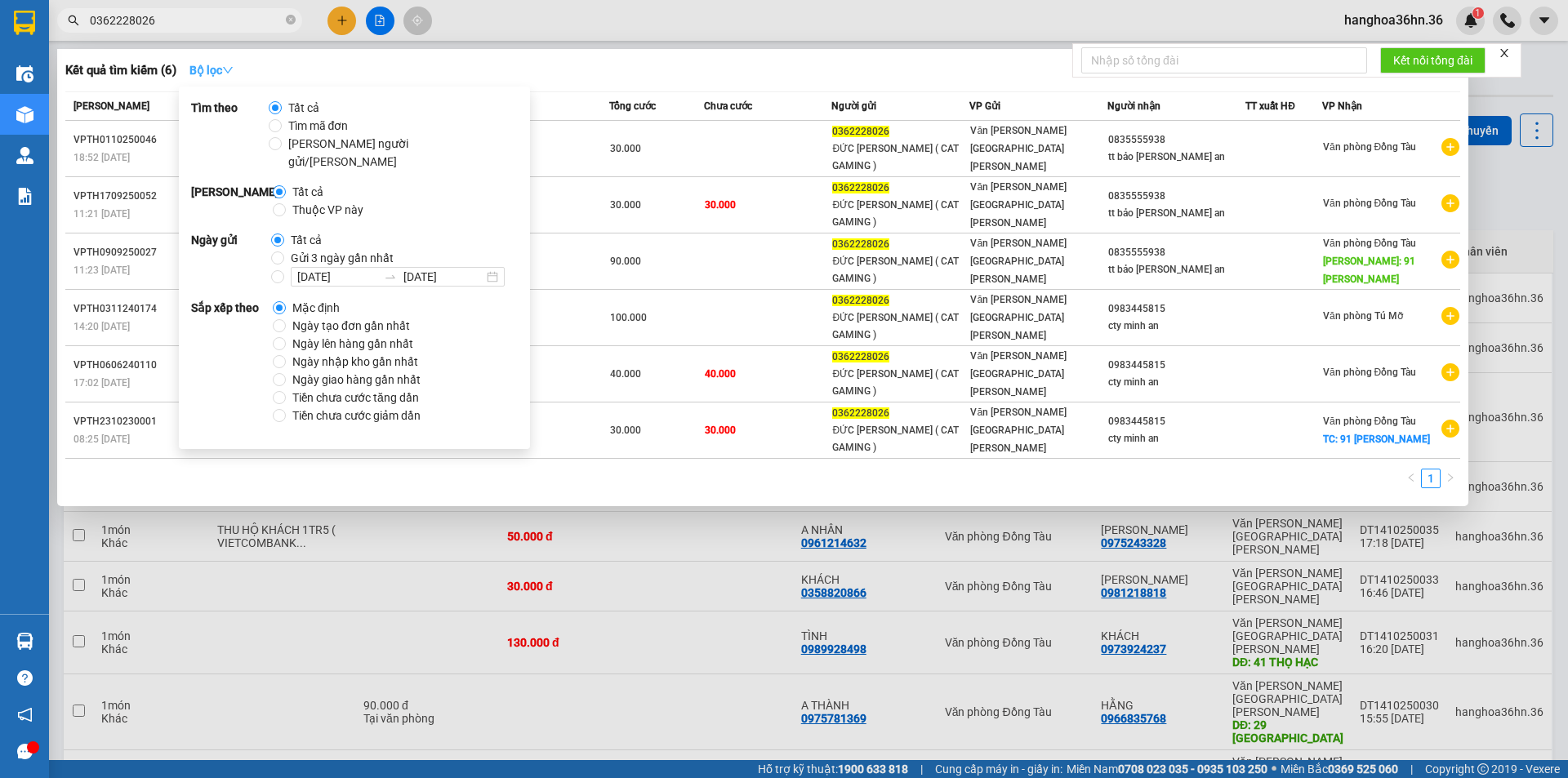
click at [216, 64] on strong "Bộ lọc" at bounding box center [211, 70] width 44 height 13
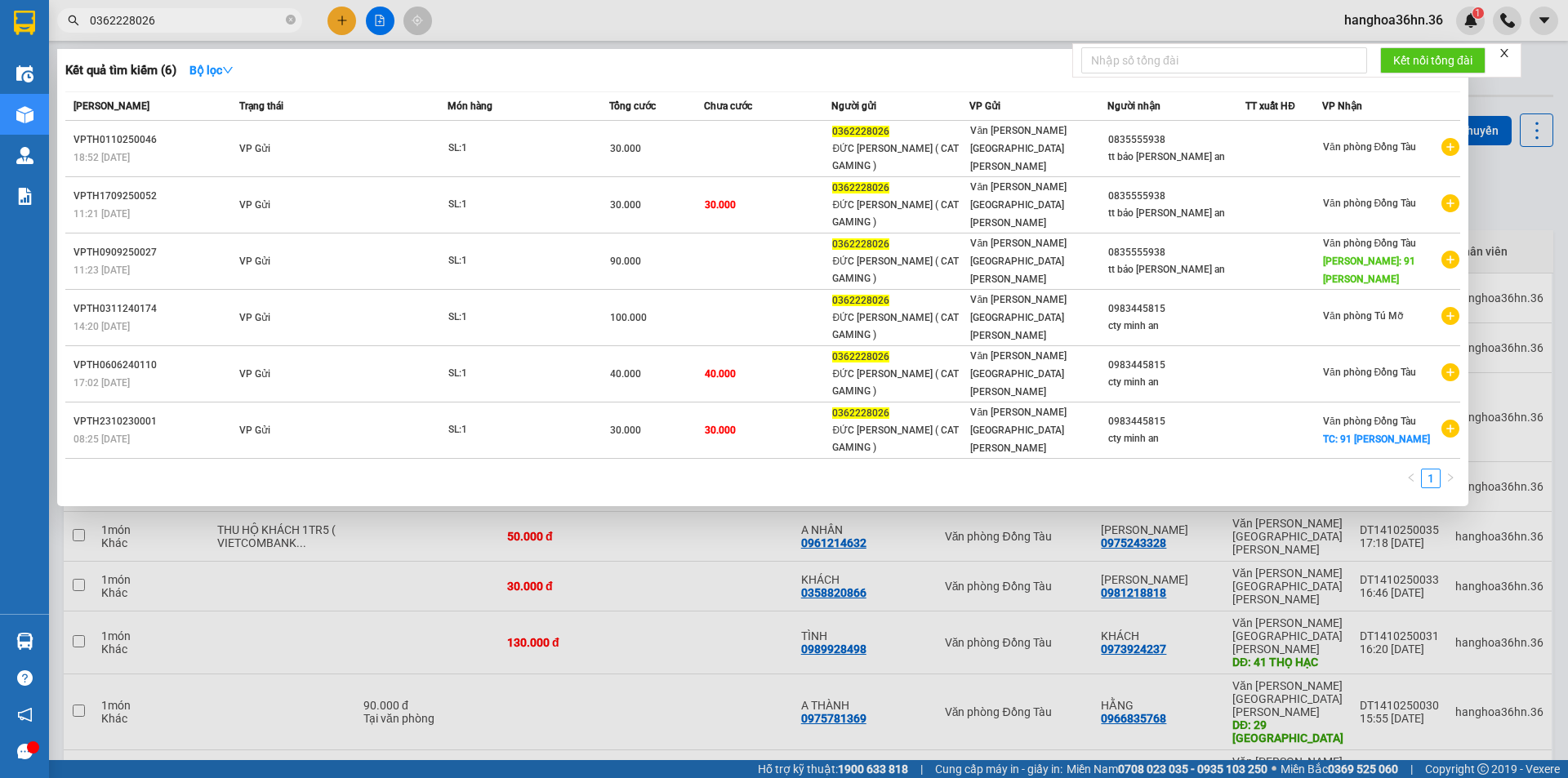
click at [702, 520] on div at bounding box center [784, 389] width 1568 height 778
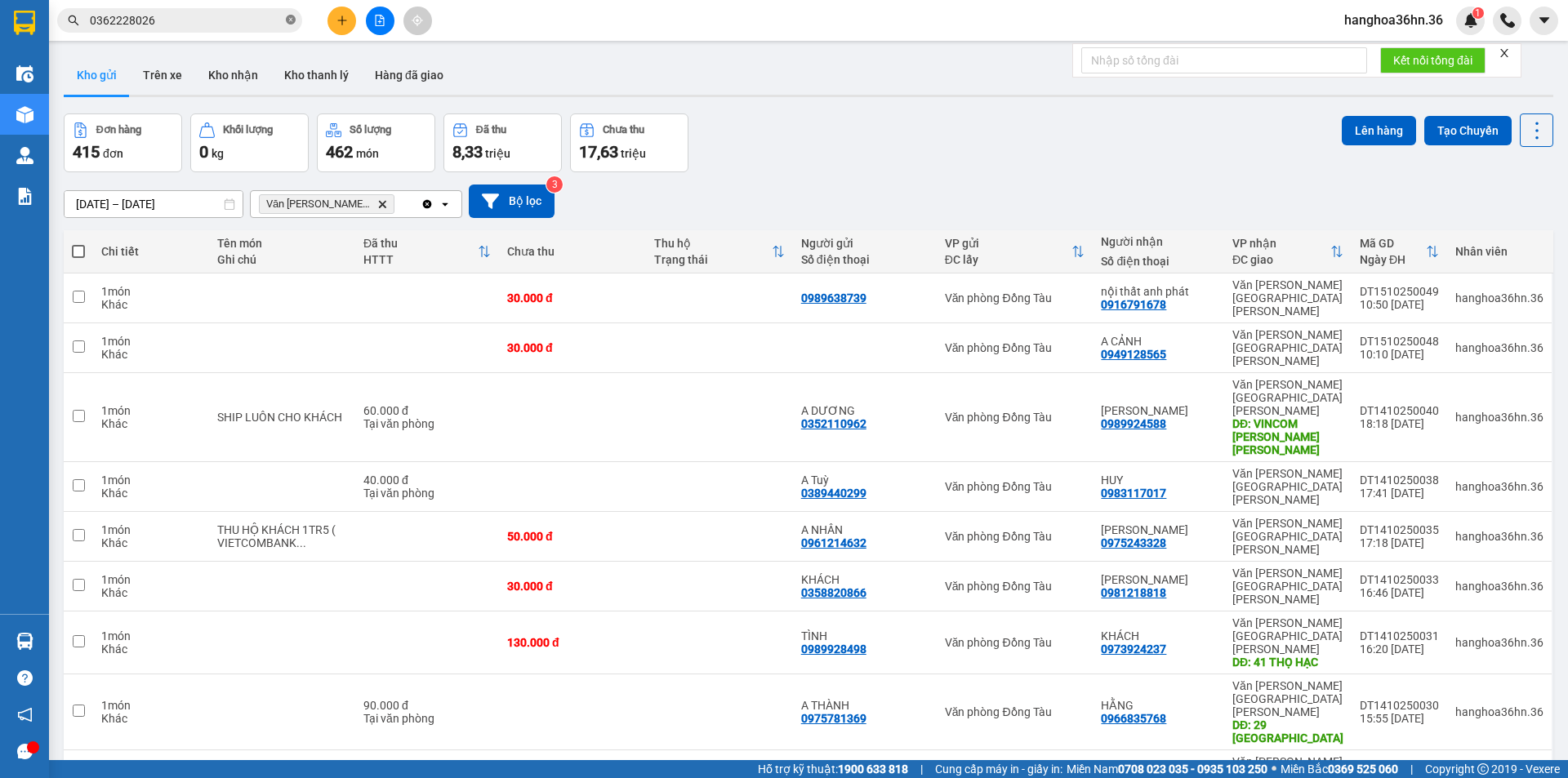
click at [288, 19] on icon "close-circle" at bounding box center [290, 19] width 10 height 10
click at [182, 22] on input "text" at bounding box center [186, 20] width 193 height 18
paste input "0838992205"
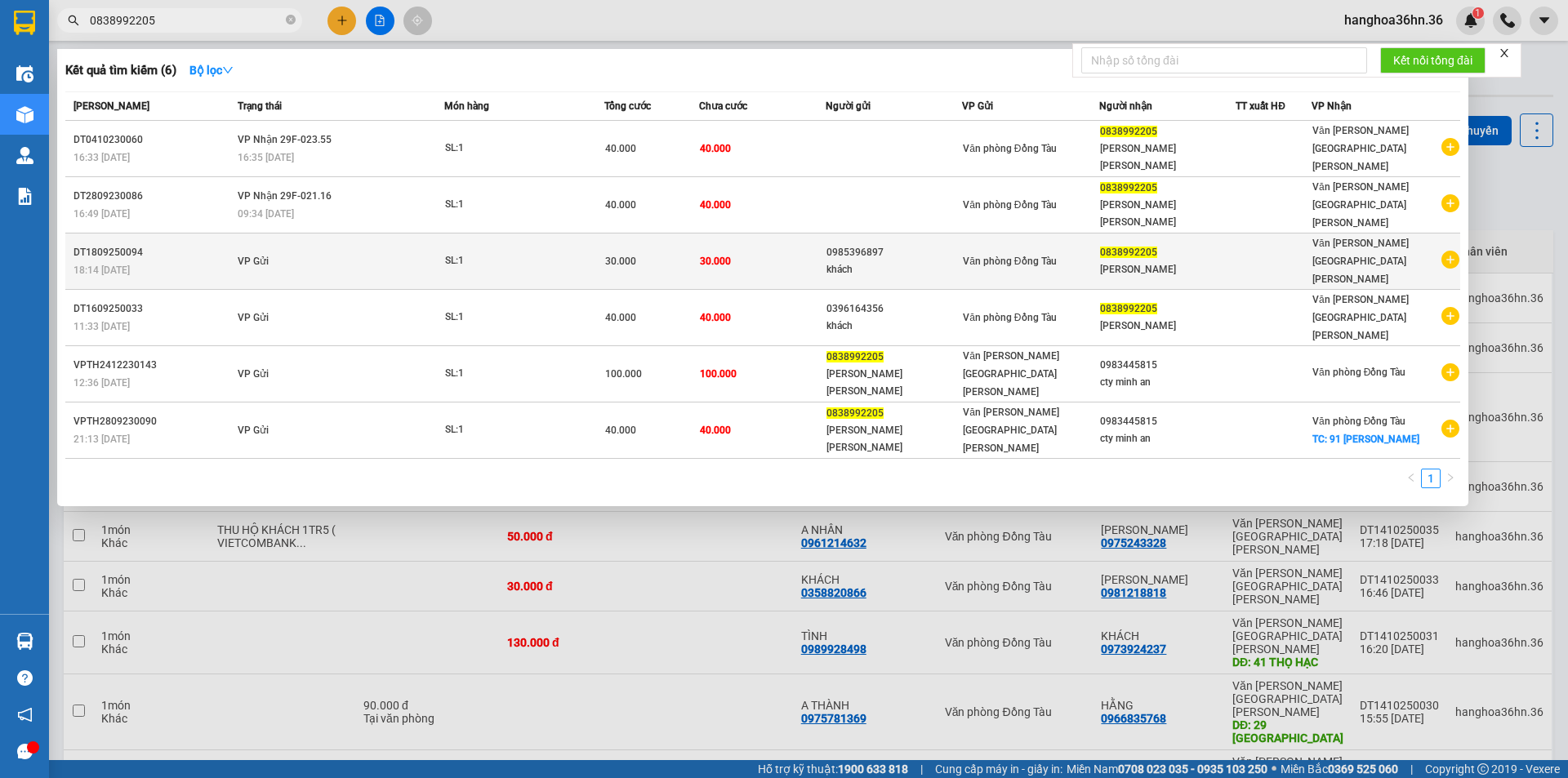
type input "0838992205"
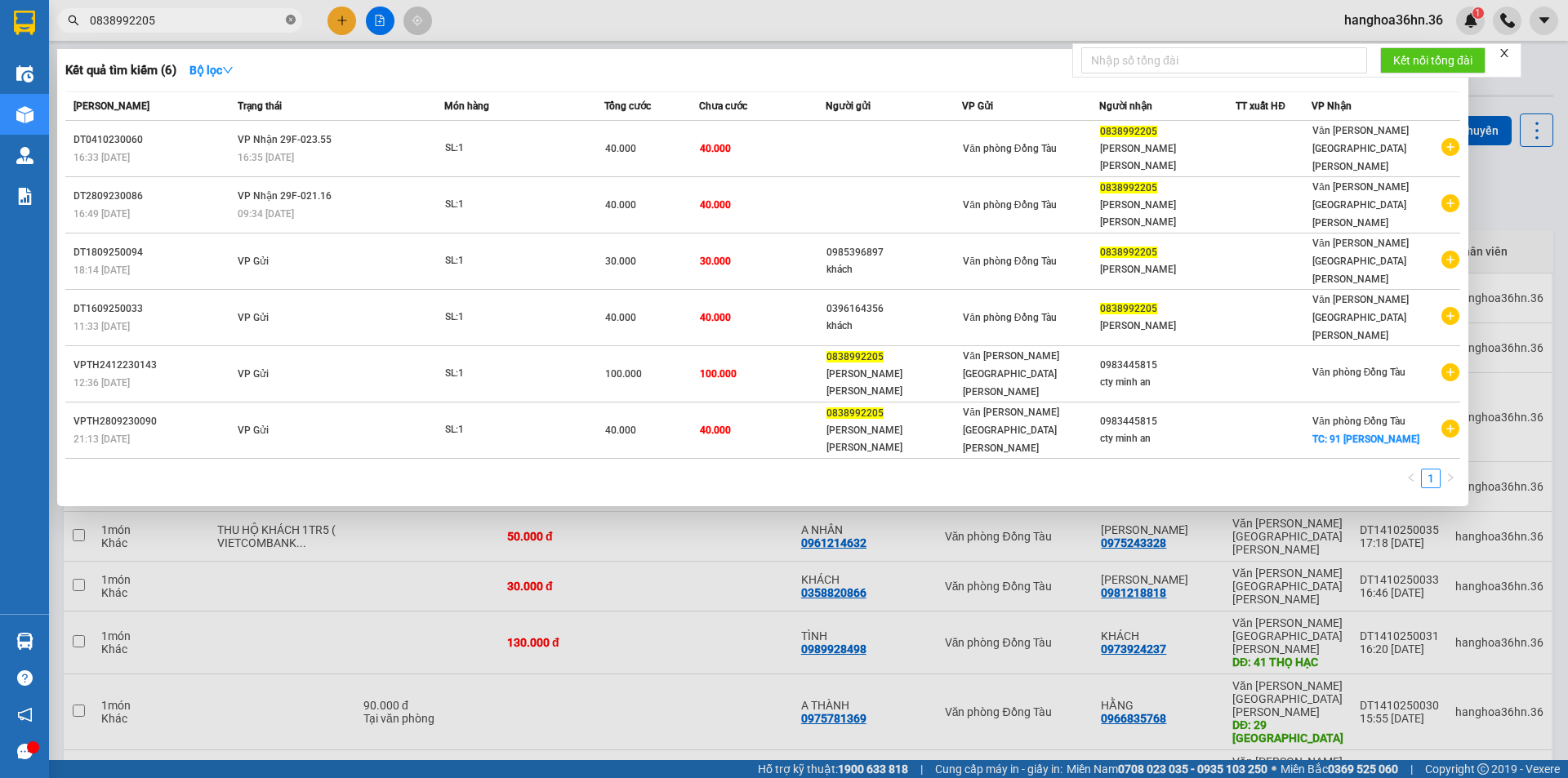
click at [290, 18] on icon "close-circle" at bounding box center [290, 19] width 10 height 10
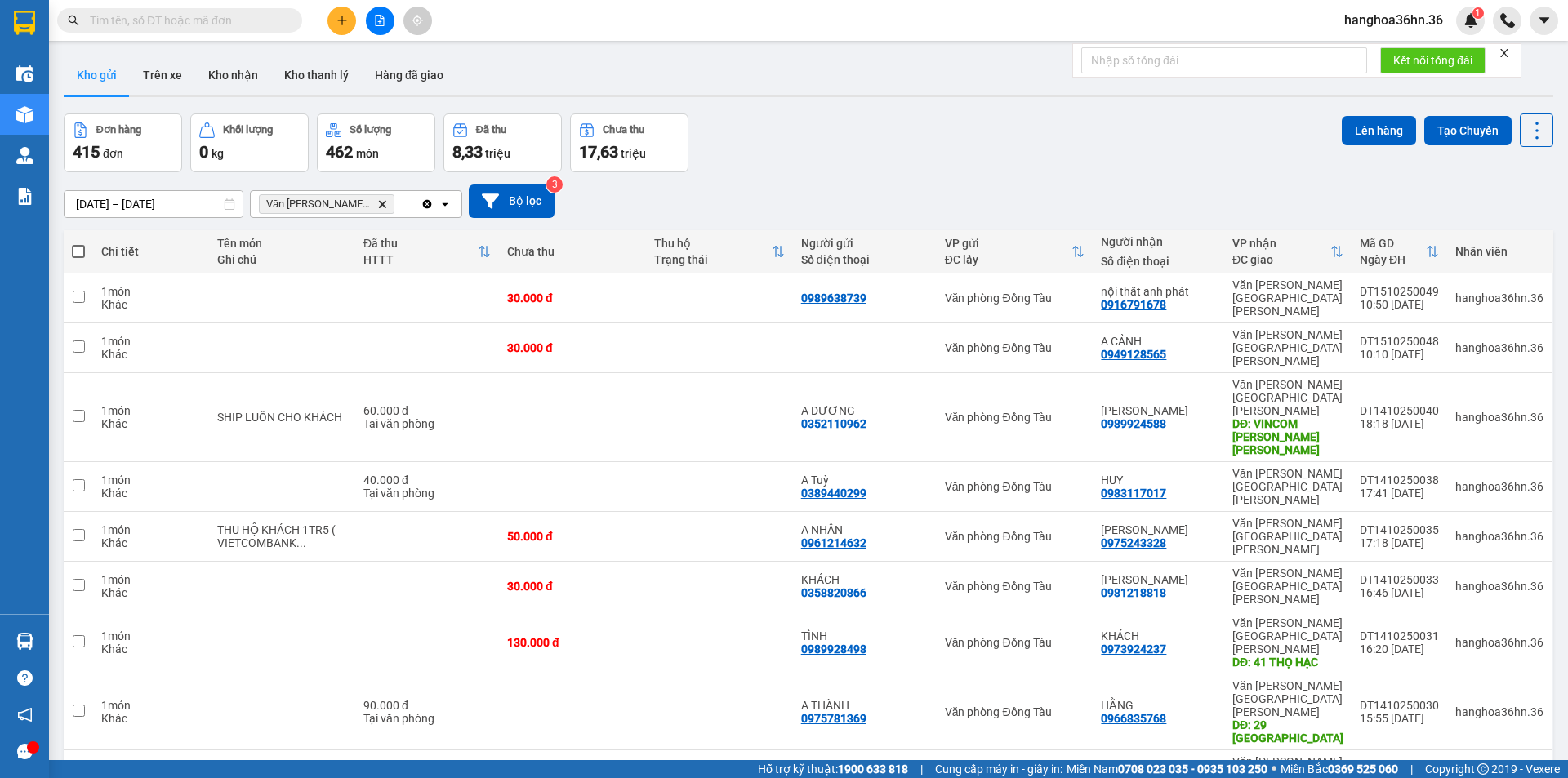
paste input "0942898136"
type input "0942898136"
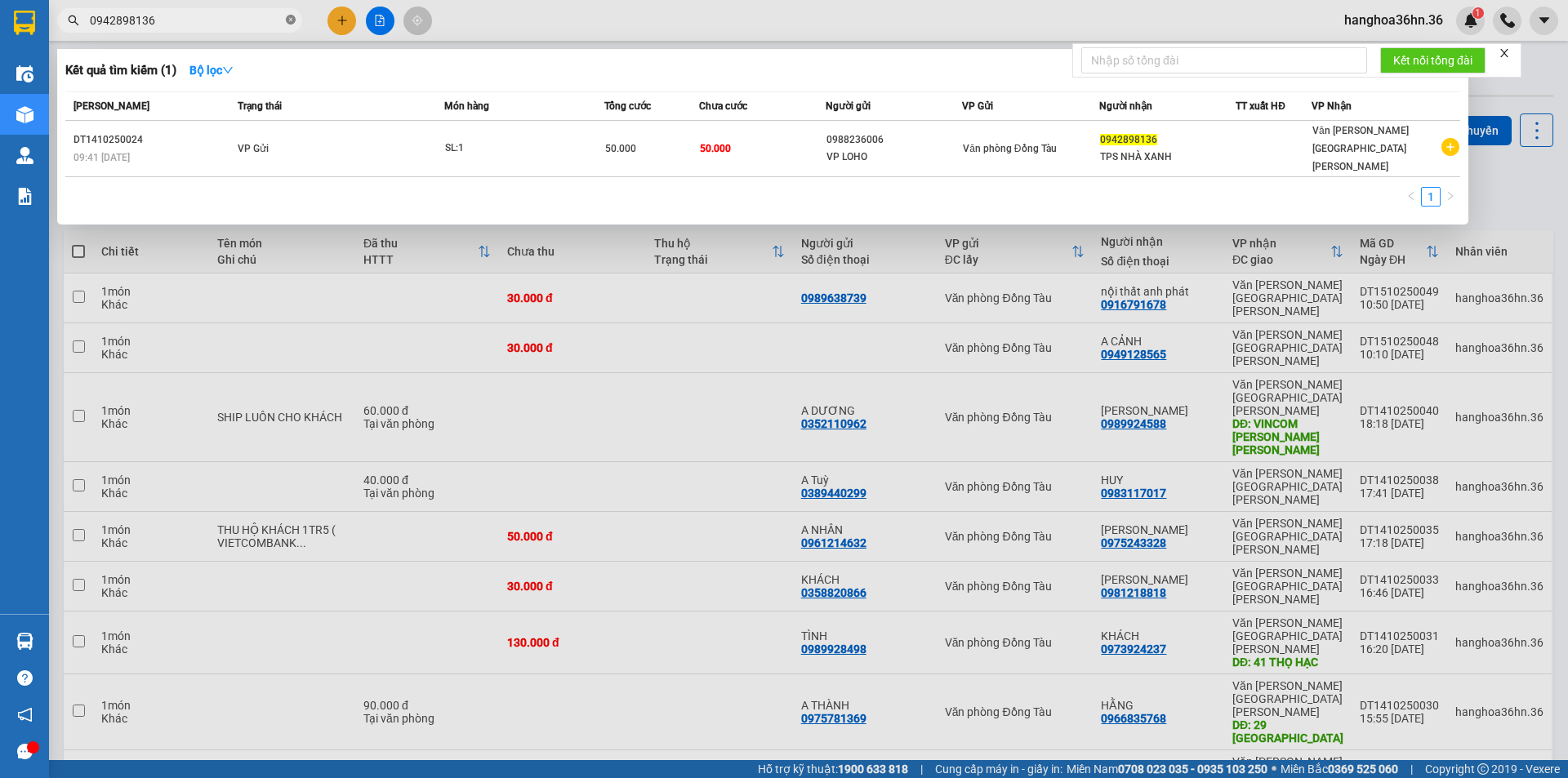
click at [290, 17] on icon "close-circle" at bounding box center [290, 19] width 10 height 10
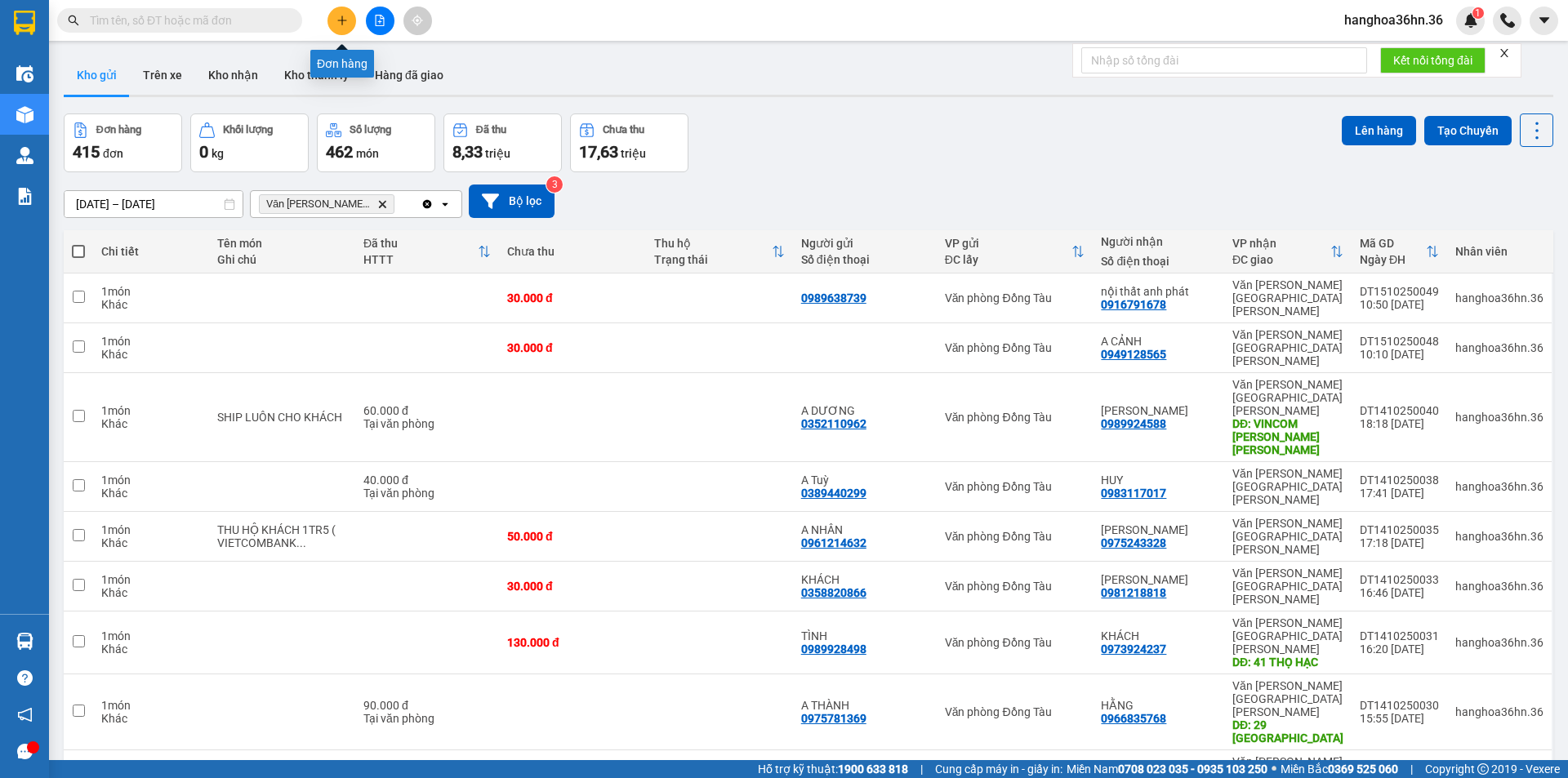
click at [345, 25] on icon "plus" at bounding box center [342, 20] width 11 height 11
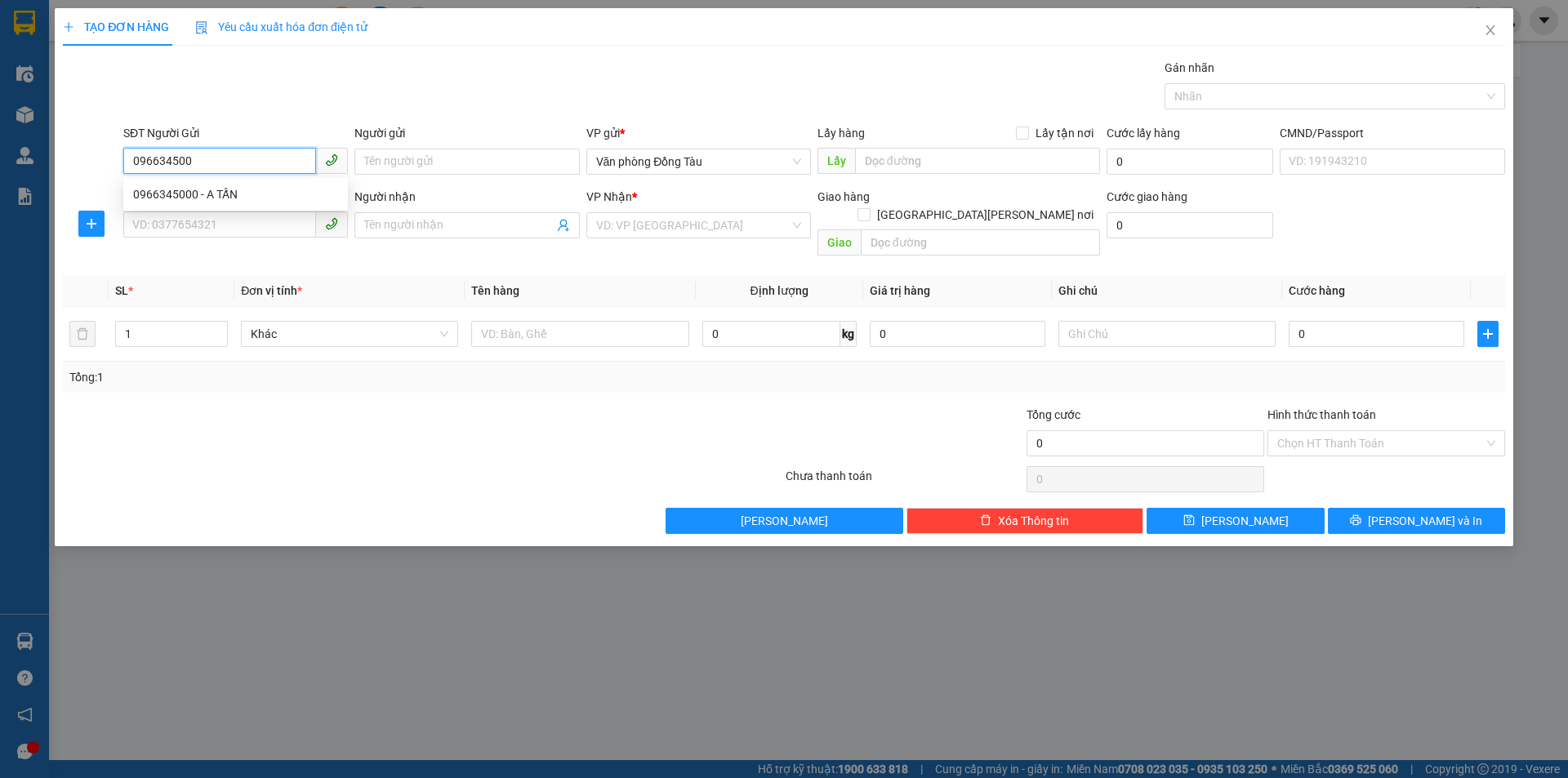
type input "0966345000"
click at [240, 193] on div "0966345000 - A TẤN" at bounding box center [235, 194] width 205 height 18
type input "A TẤN"
type input "0966345000"
click at [222, 222] on input "SĐT Người Nhận" at bounding box center [219, 224] width 193 height 26
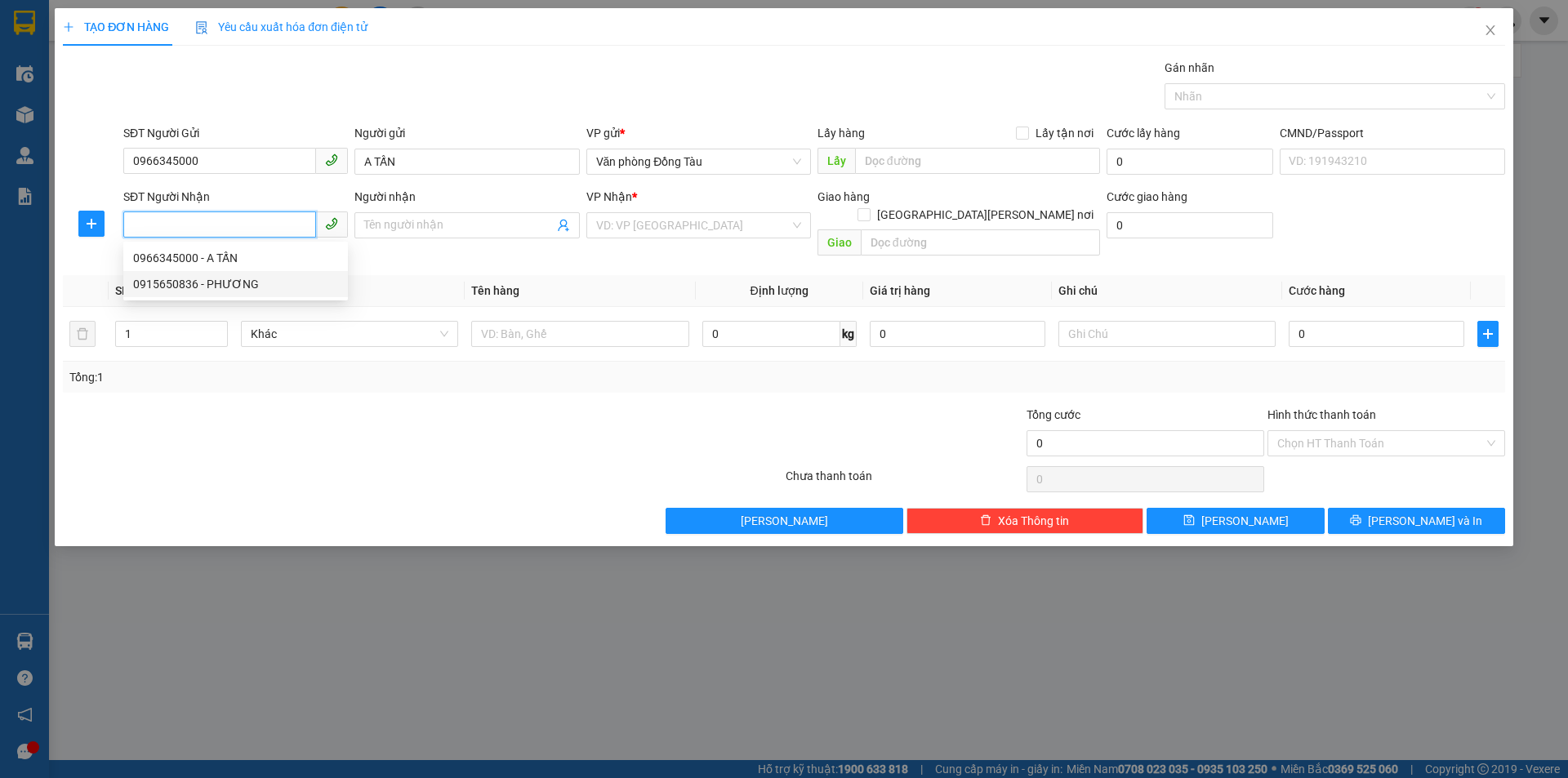
click at [244, 279] on div "0915650836 - PHƯƠNG" at bounding box center [235, 284] width 205 height 18
type input "0915650836"
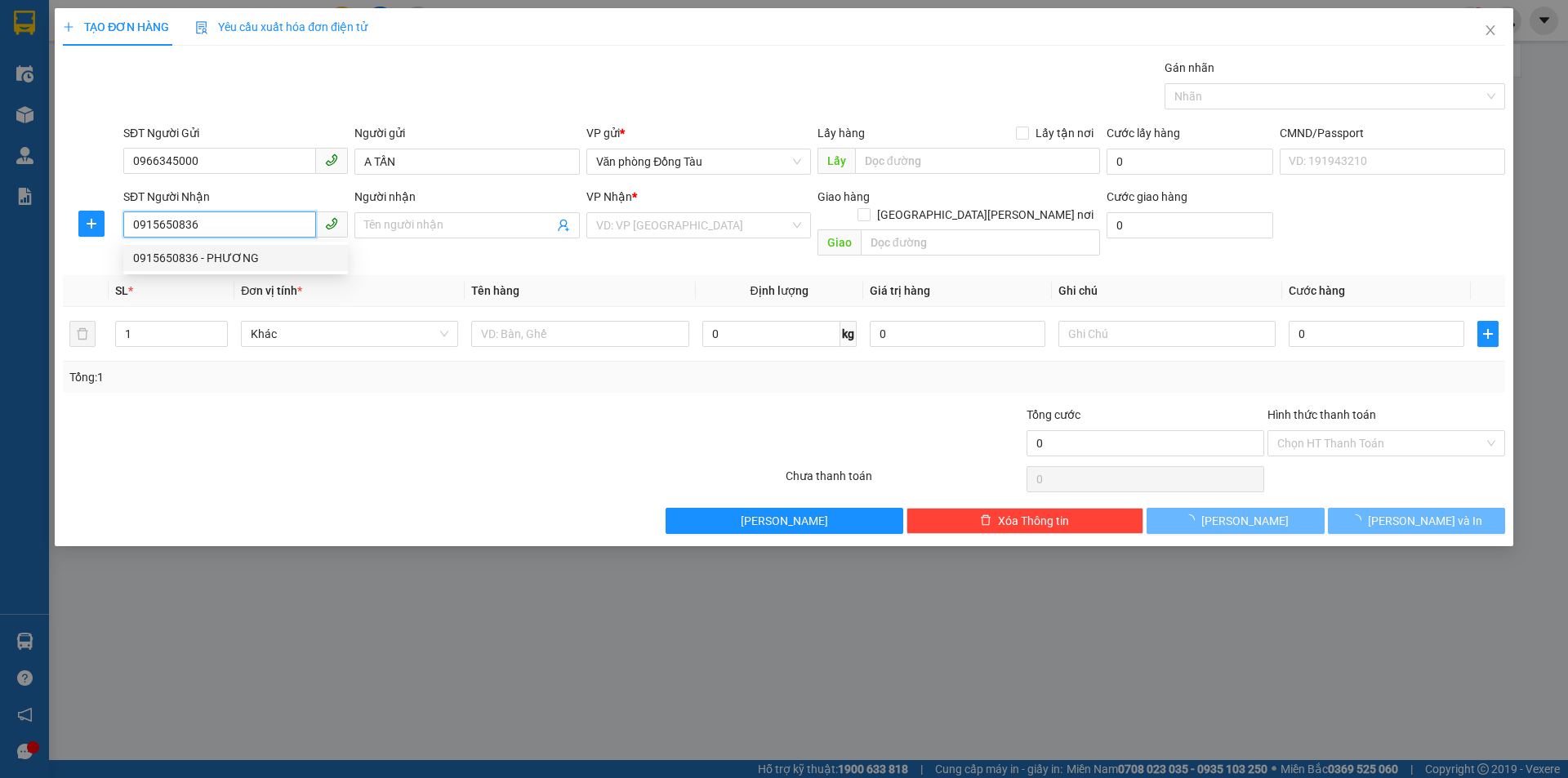
type input "PHƯƠNG"
type input "NQ6-58 VINHOMES STARCITY"
type input "30.000"
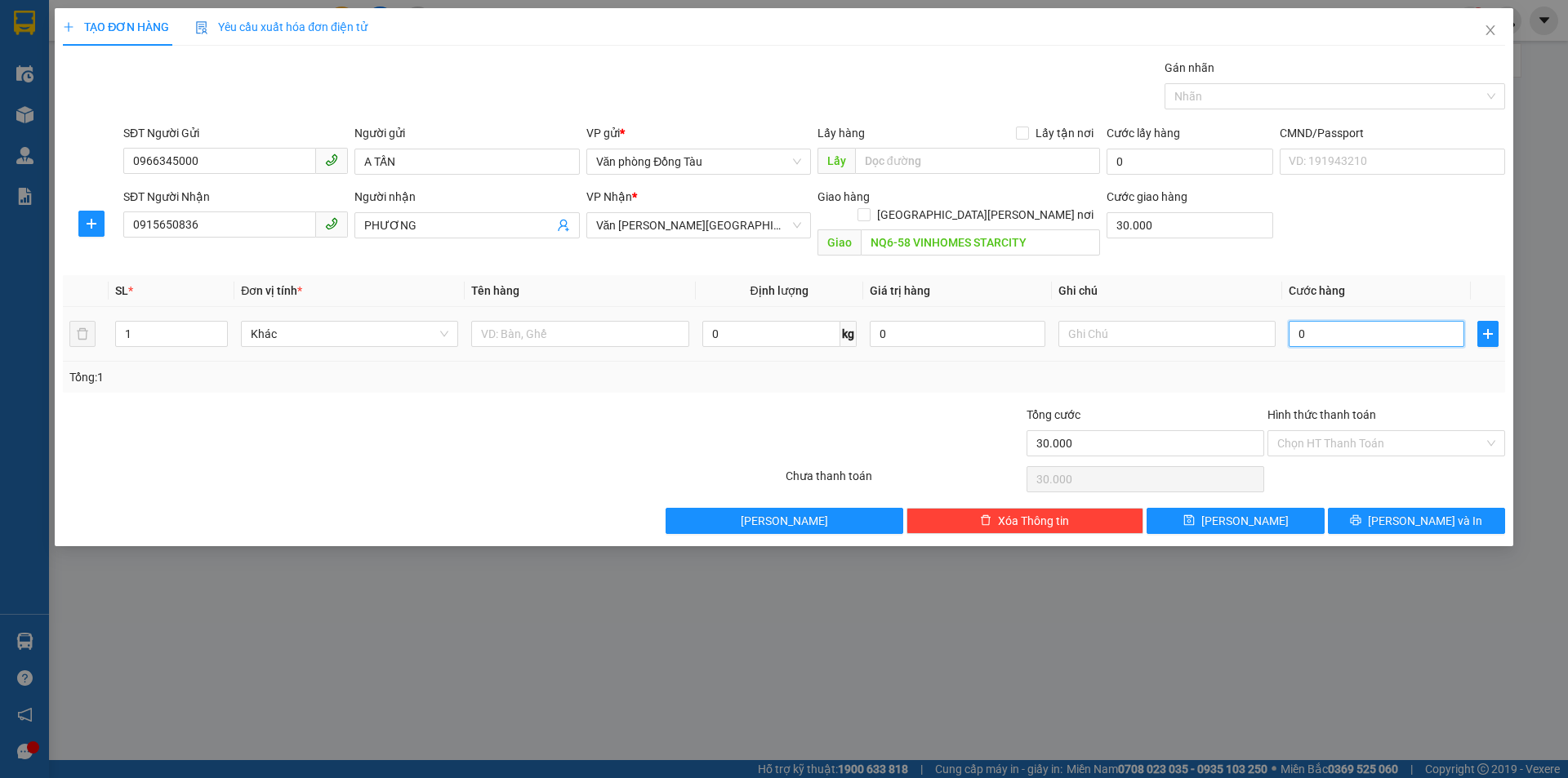
click at [1316, 320] on input "0" at bounding box center [1376, 334] width 176 height 26
type input "1"
type input "30.001"
type input "12"
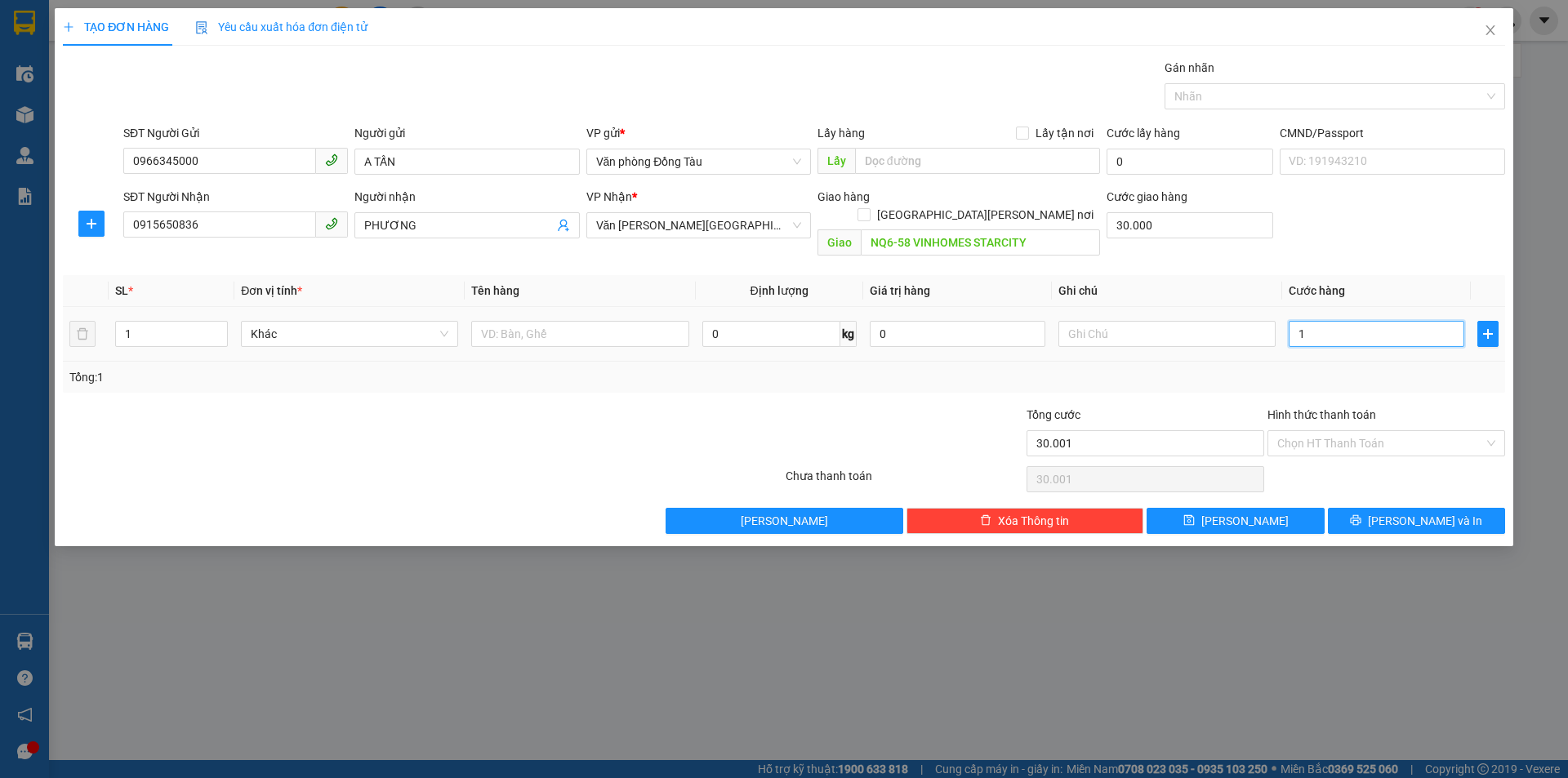
type input "30.012"
type input "120"
type input "30.120"
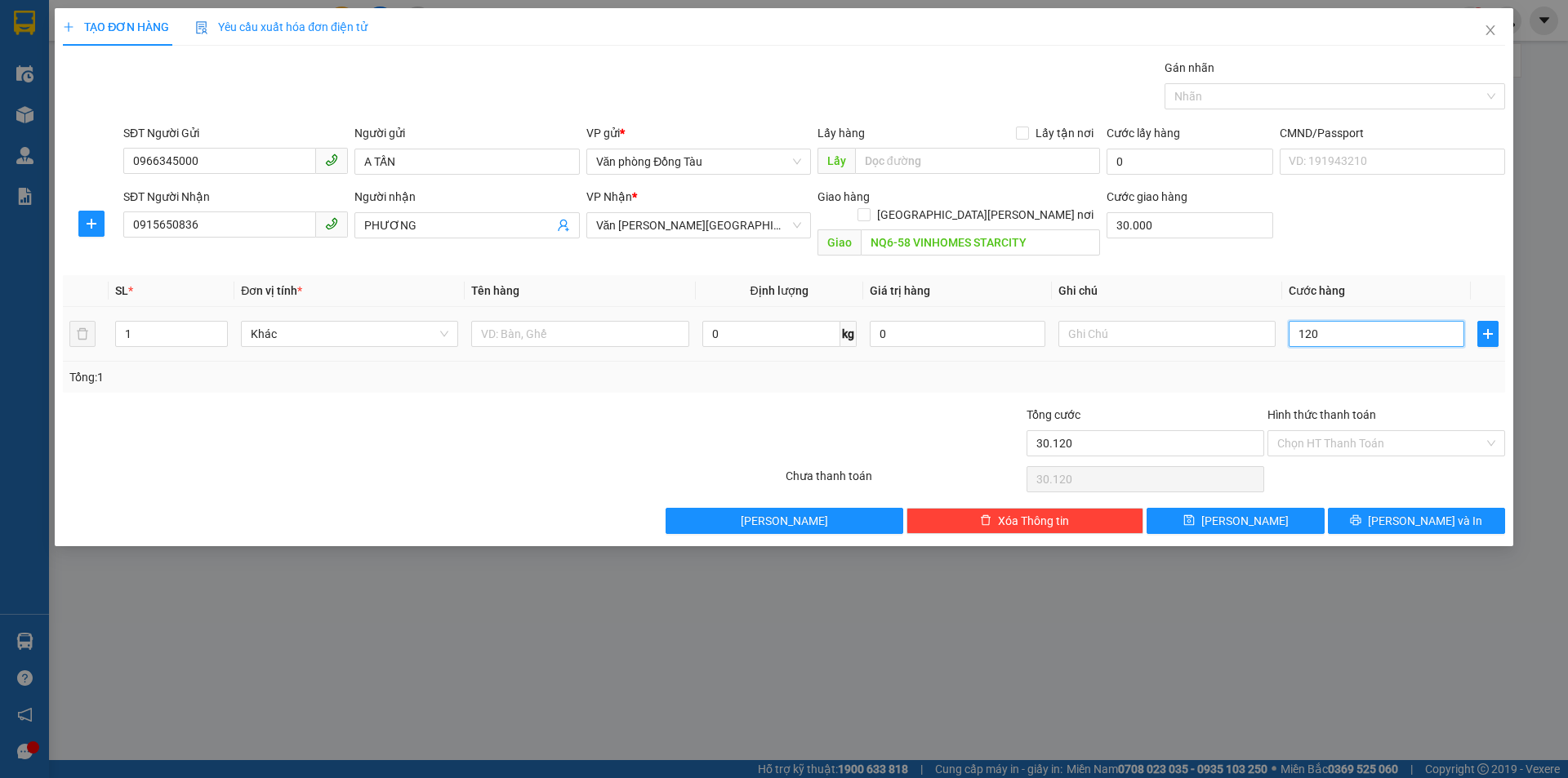
type input "1.200"
type input "31.200"
type input "12.000"
type input "42.000"
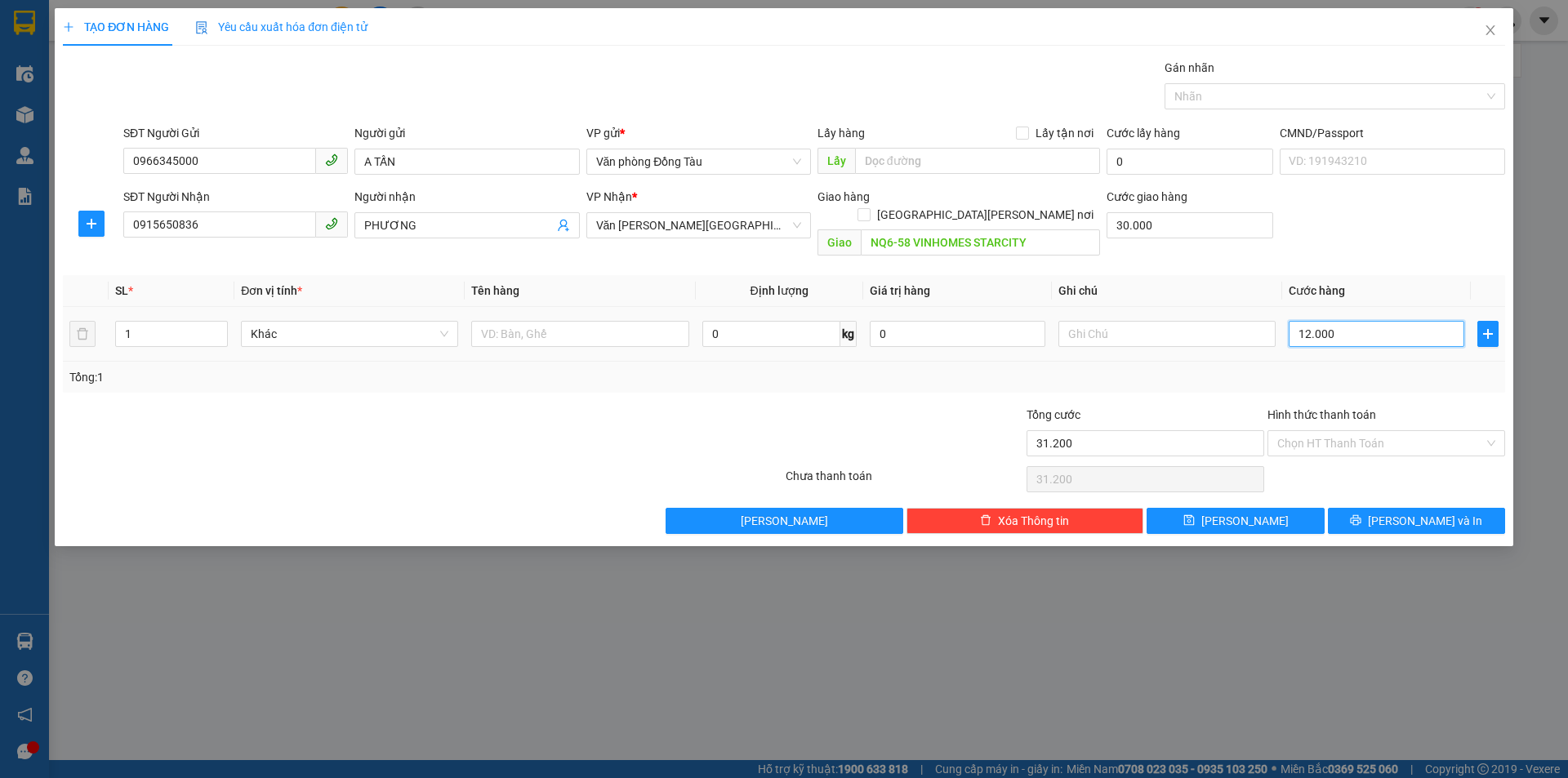
type input "42.000"
type input "120.000"
type input "150.000"
type input "120.000"
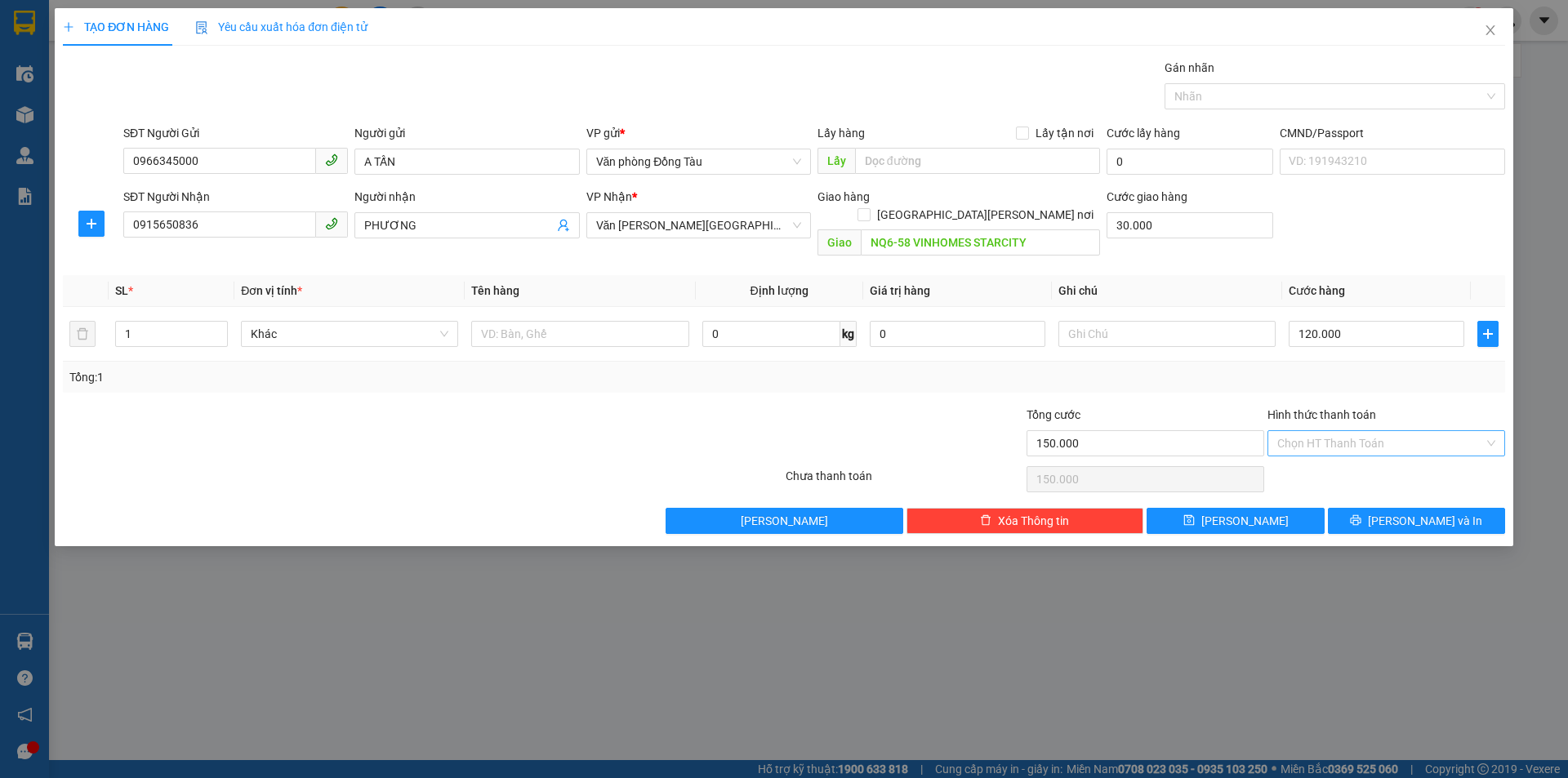
click at [1413, 431] on input "Hình thức thanh toán" at bounding box center [1380, 444] width 207 height 24
click at [1343, 452] on div "Tại văn phòng" at bounding box center [1386, 458] width 218 height 18
type input "0"
click at [1403, 516] on div "TẠO ĐƠN HÀNG Yêu cầu xuất [PERSON_NAME] điện tử Transit Pickup Surcharge Ids Tr…" at bounding box center [784, 277] width 1459 height 538
click at [1410, 512] on span "[PERSON_NAME] và In" at bounding box center [1425, 520] width 114 height 18
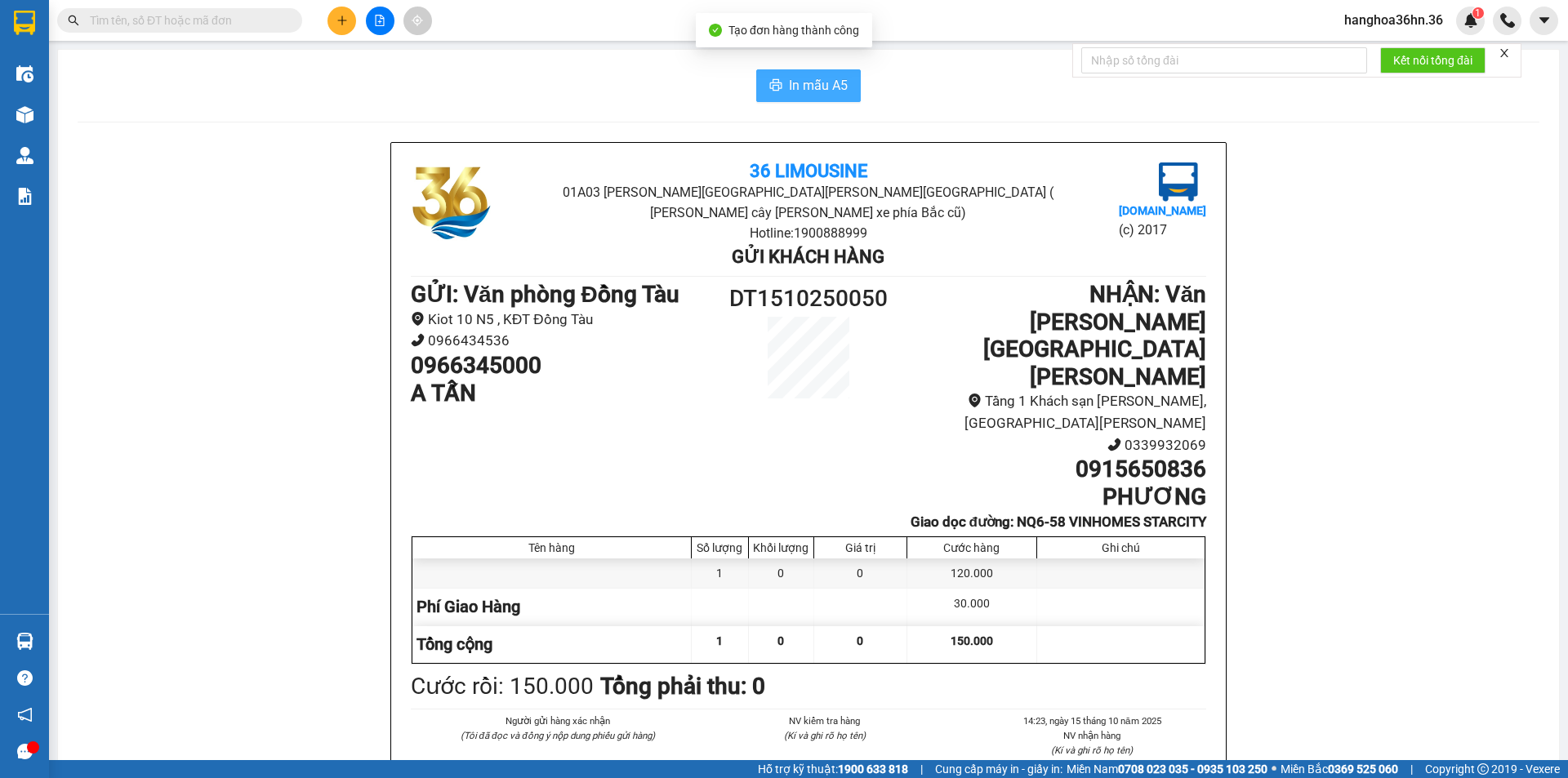
click at [819, 82] on span "In mẫu A5" at bounding box center [818, 85] width 59 height 20
click at [804, 93] on span "In mẫu A5" at bounding box center [818, 85] width 59 height 20
click at [806, 91] on span "In mẫu A5" at bounding box center [818, 85] width 59 height 20
click at [802, 79] on span "In mẫu A5" at bounding box center [818, 85] width 59 height 20
